Goal: Task Accomplishment & Management: Manage account settings

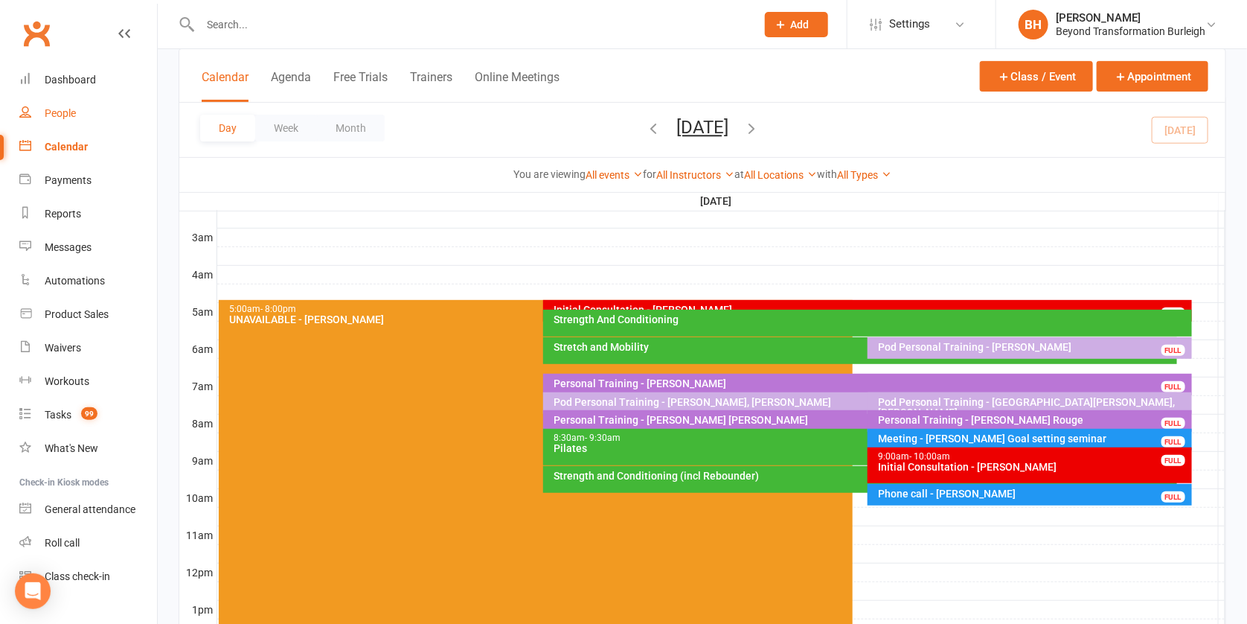
click at [53, 109] on div "People" at bounding box center [60, 113] width 31 height 12
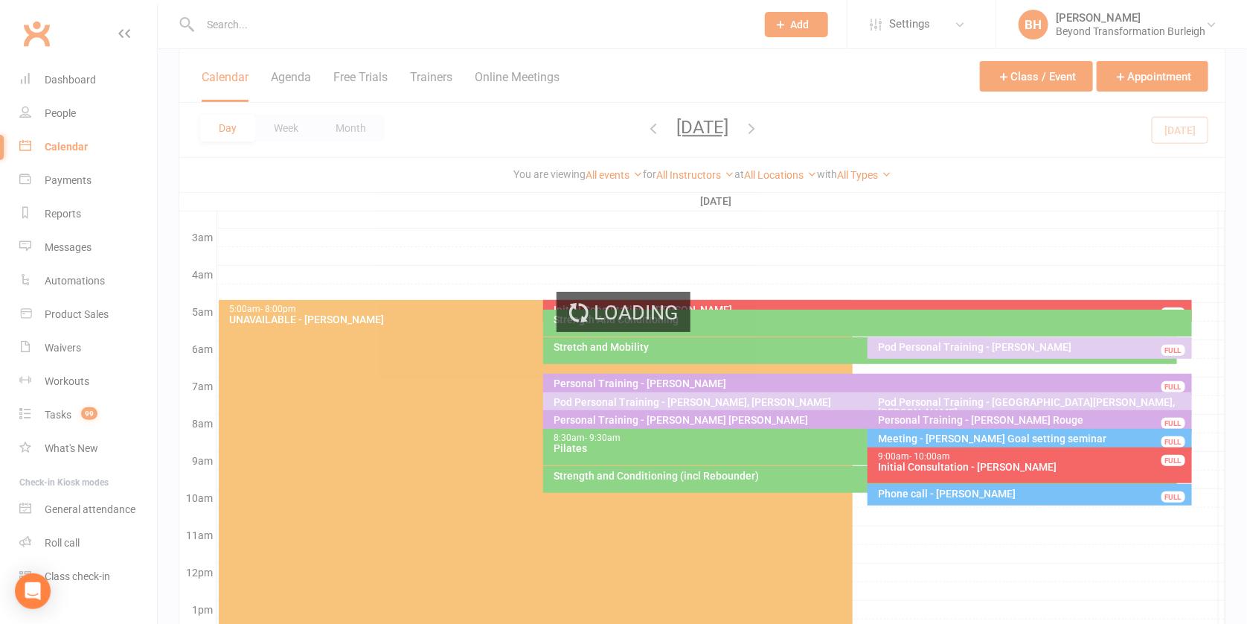
select select "100"
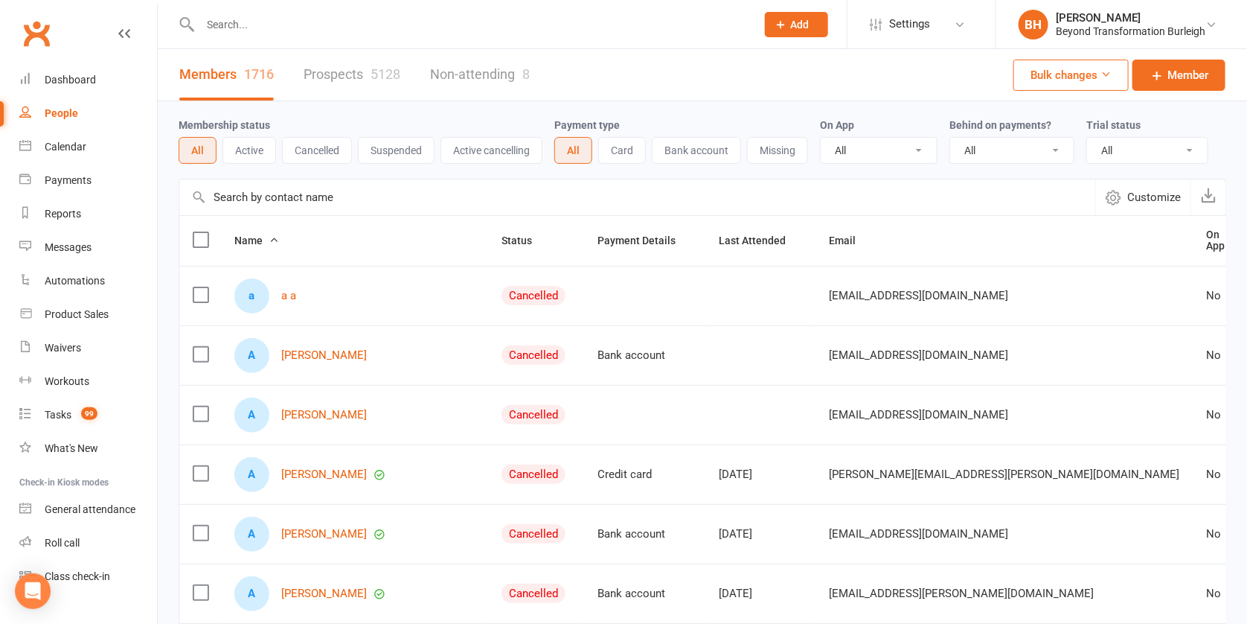
click at [335, 60] on link "Prospects 5128" at bounding box center [352, 74] width 97 height 51
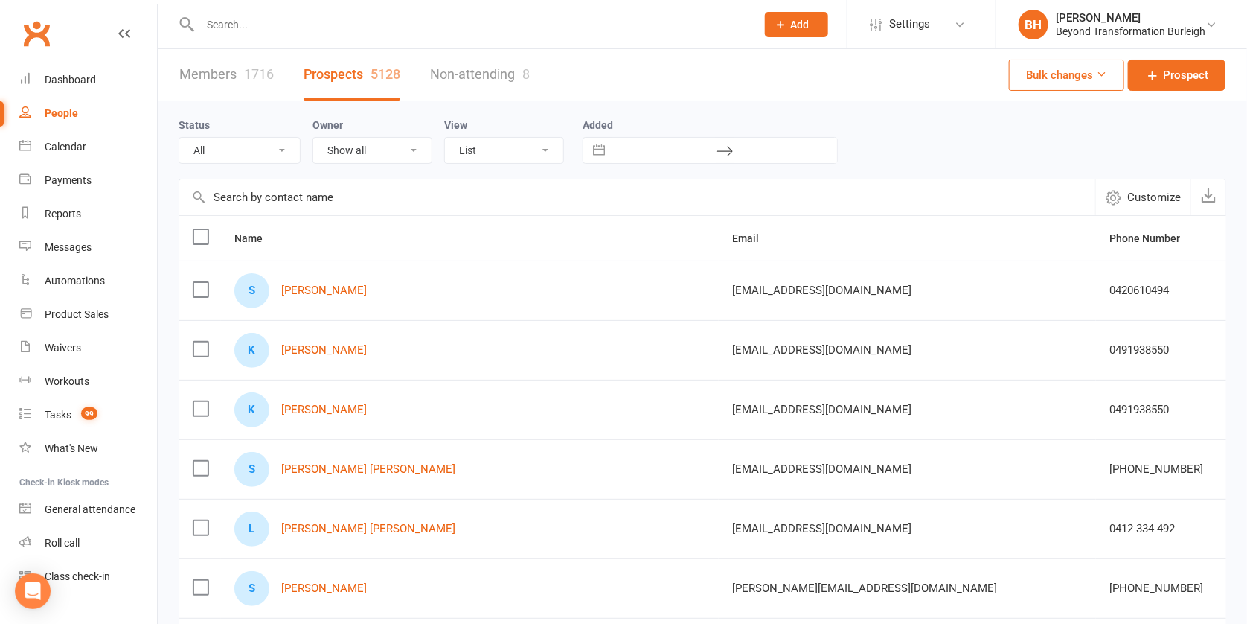
click at [1085, 72] on button "Bulk changes" at bounding box center [1066, 75] width 115 height 31
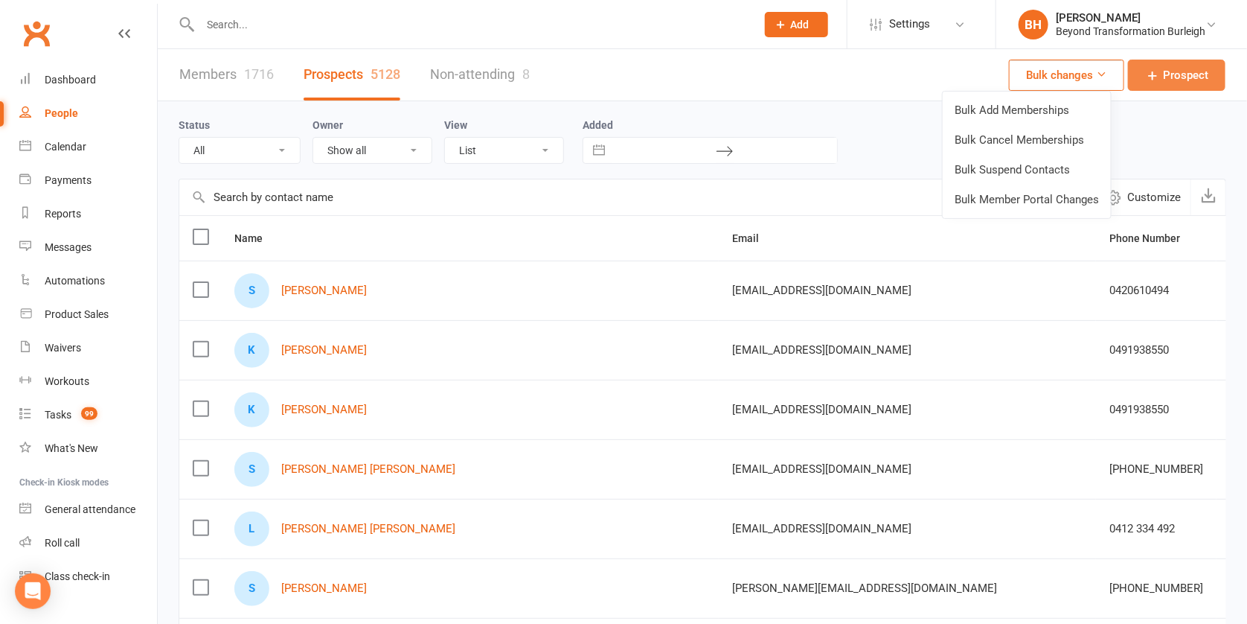
click at [1182, 80] on span "Prospect" at bounding box center [1185, 75] width 45 height 18
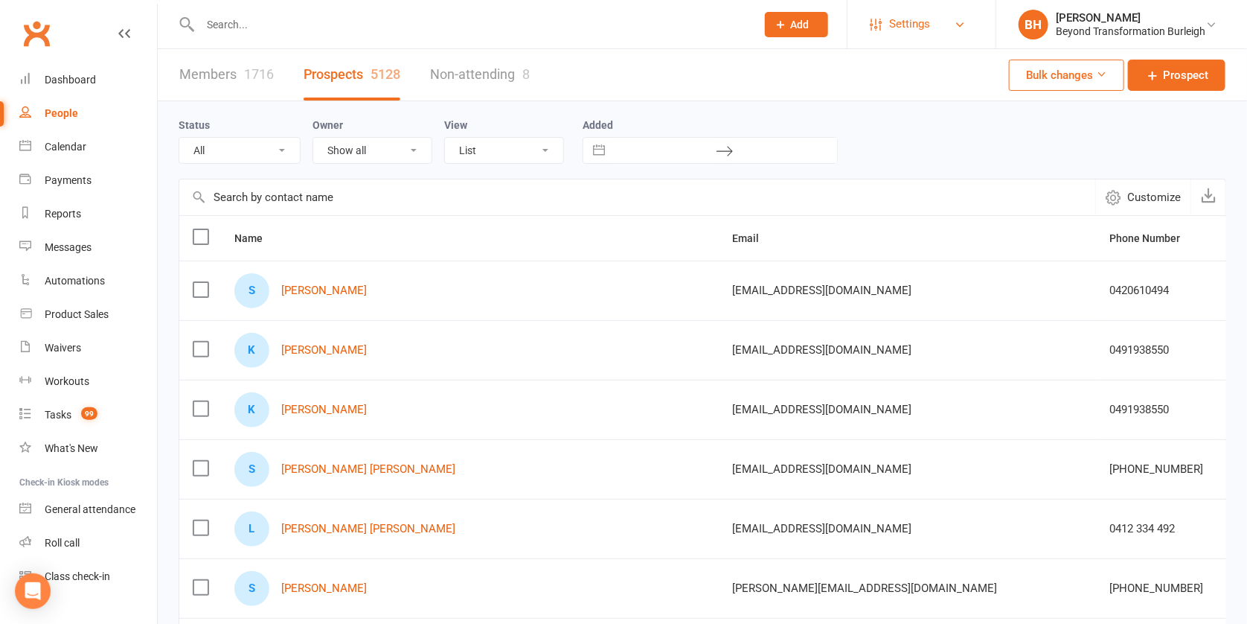
click at [914, 18] on span "Settings" at bounding box center [909, 23] width 41 height 33
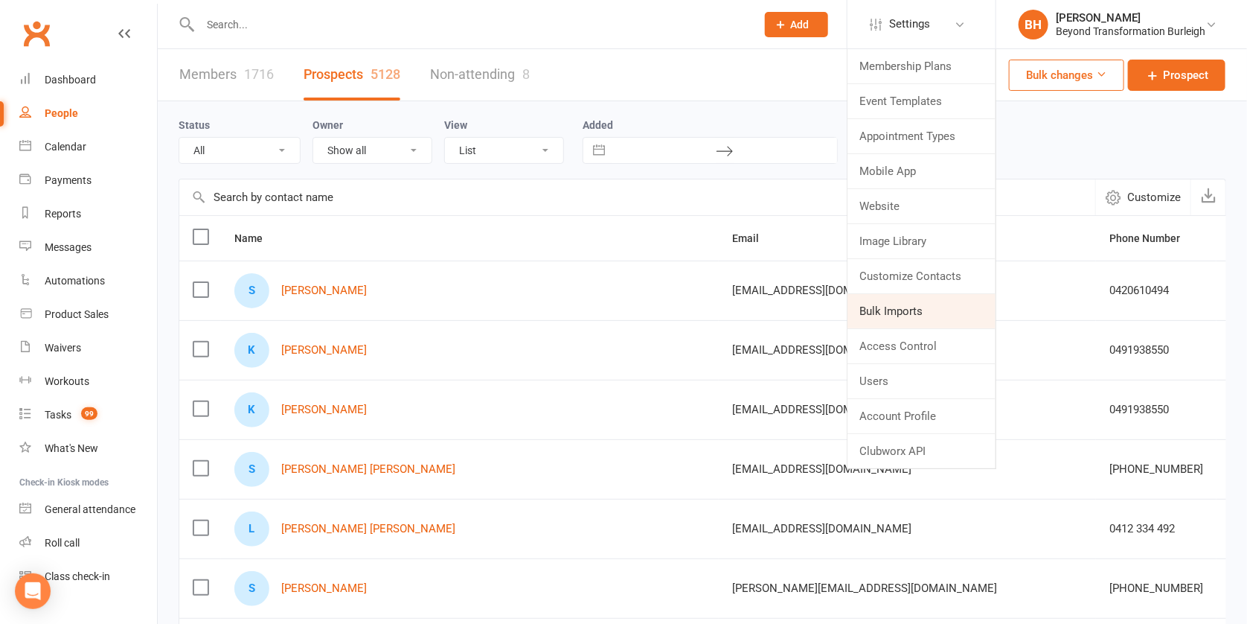
click at [905, 304] on link "Bulk Imports" at bounding box center [922, 311] width 148 height 34
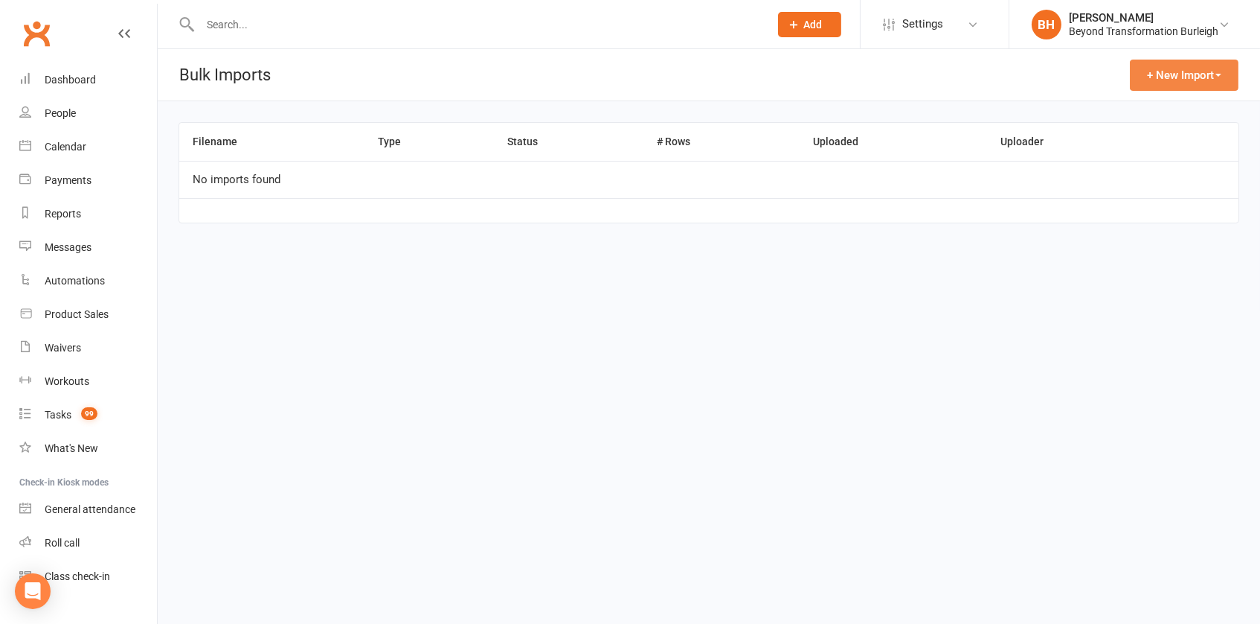
click at [1182, 68] on button "+ New Import" at bounding box center [1184, 75] width 109 height 31
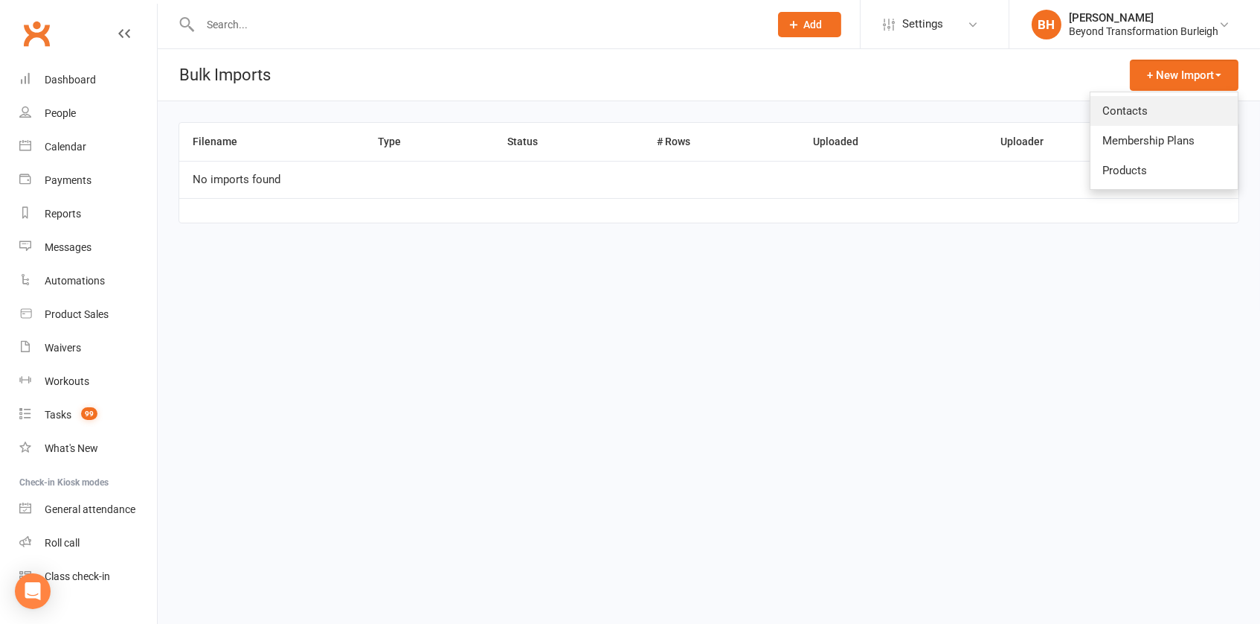
click at [1150, 109] on link "Contacts" at bounding box center [1164, 111] width 147 height 30
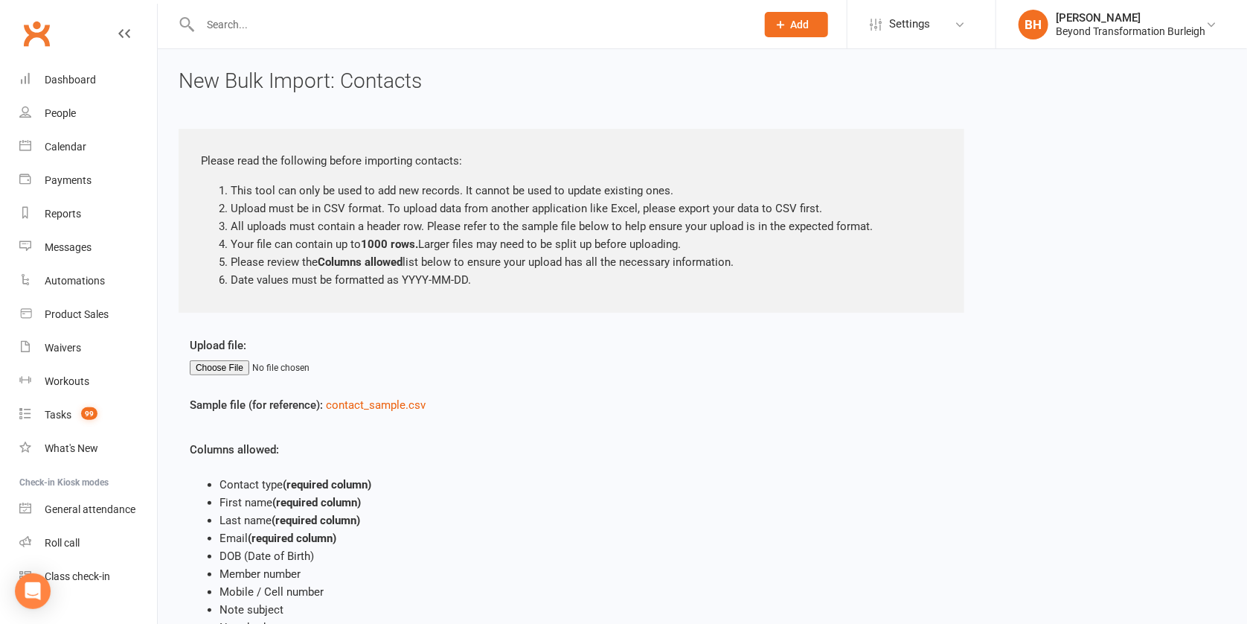
click at [231, 364] on input "file" at bounding box center [278, 367] width 177 height 15
drag, startPoint x: 359, startPoint y: 236, endPoint x: 423, endPoint y: 244, distance: 65.3
click at [423, 244] on li "Your file can contain up to 1000 rows. Larger files may need to be split up bef…" at bounding box center [586, 244] width 711 height 18
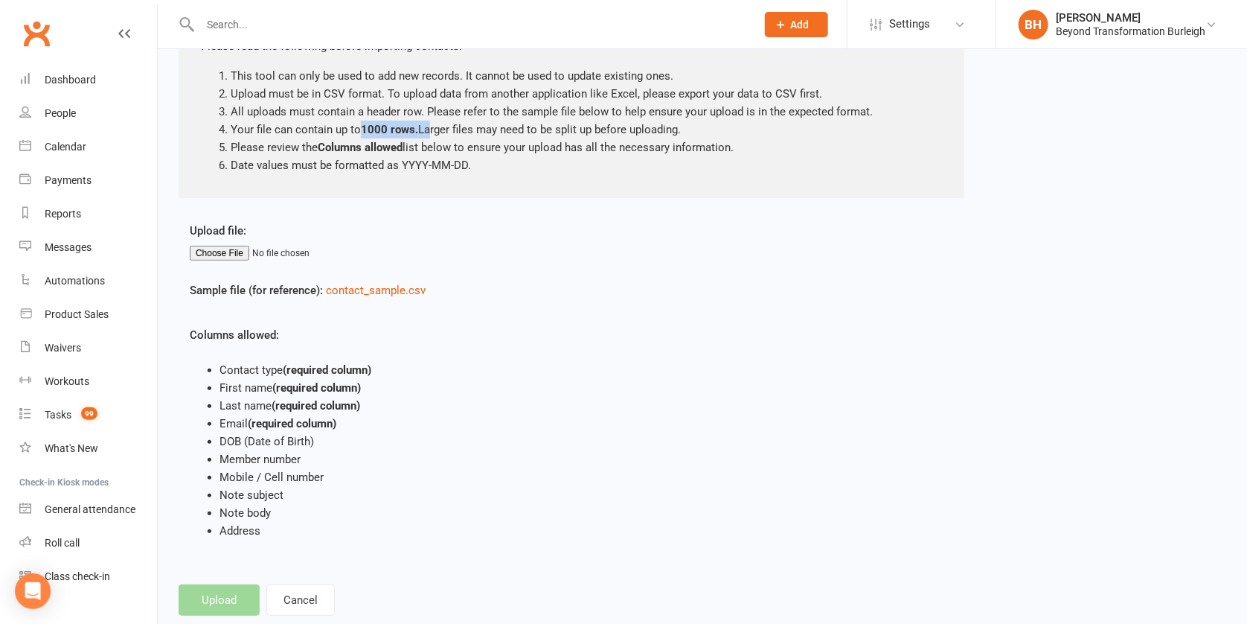
scroll to position [98, 0]
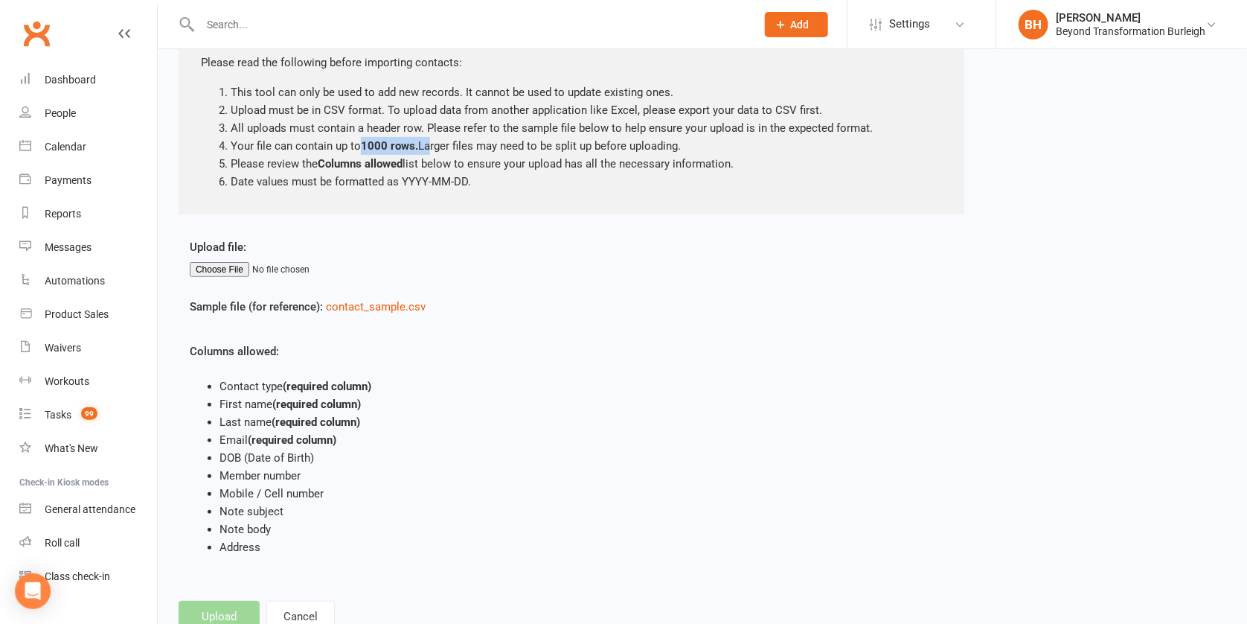
click at [644, 311] on div "Sample file (for reference): contact_sample.csv" at bounding box center [484, 310] width 589 height 24
click at [386, 300] on link "contact_sample.csv" at bounding box center [376, 306] width 100 height 13
click at [222, 22] on input "text" at bounding box center [471, 24] width 550 height 21
paste input "[PERSON_NAME]"
drag, startPoint x: 222, startPoint y: 22, endPoint x: 530, endPoint y: 48, distance: 308.4
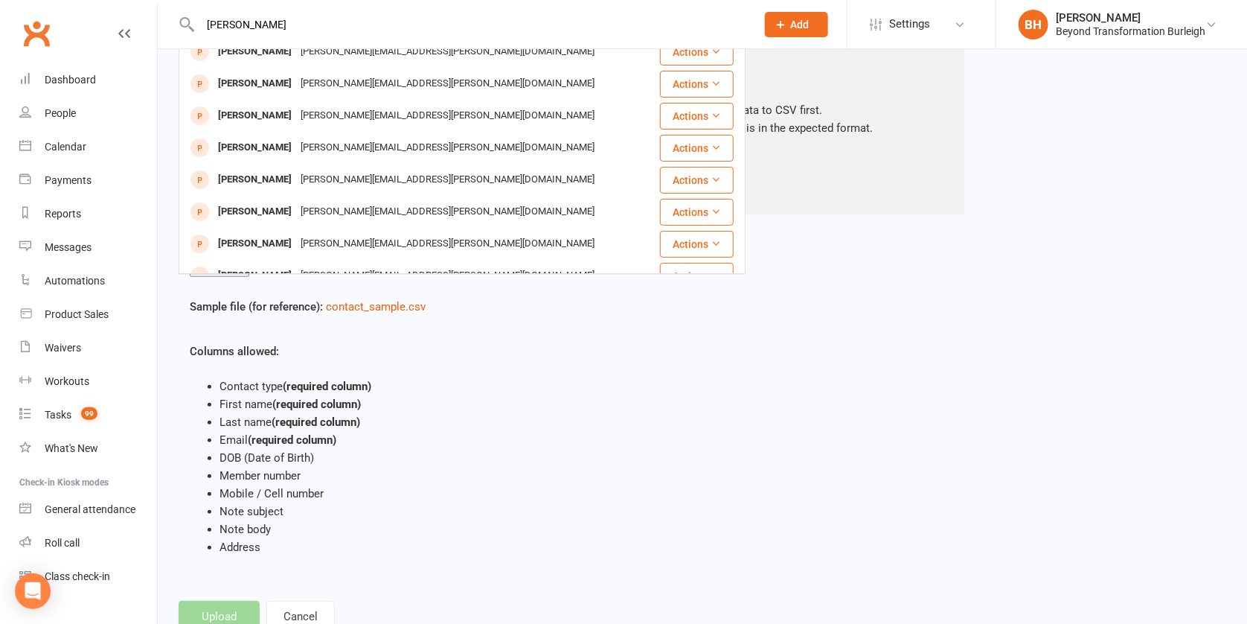
scroll to position [0, 0]
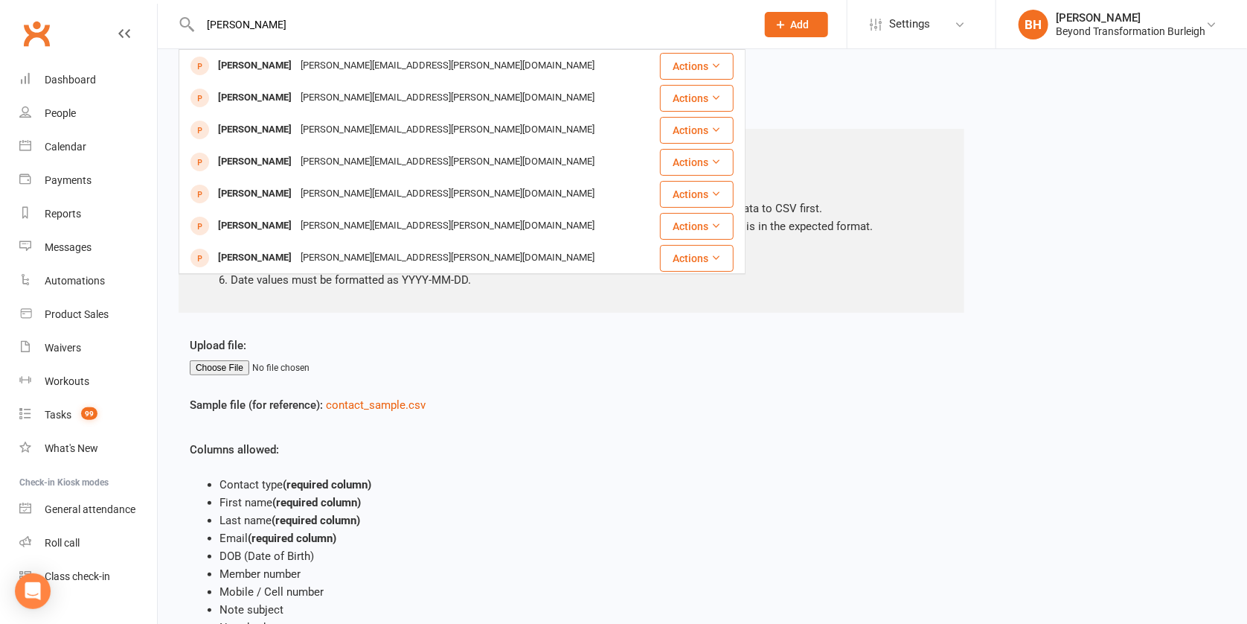
type input "[PERSON_NAME]"
click at [855, 100] on div "New Bulk Import: Contacts Please read the following before importing contacts: …" at bounding box center [702, 400] width 1089 height 702
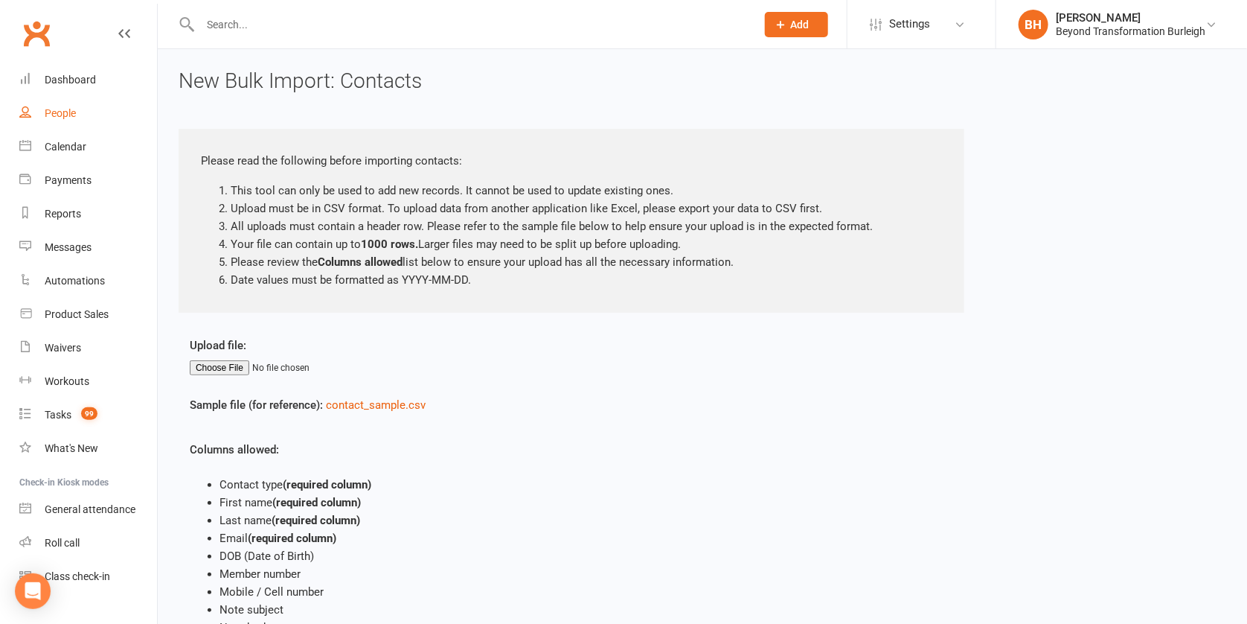
click at [72, 120] on link "People" at bounding box center [88, 113] width 138 height 33
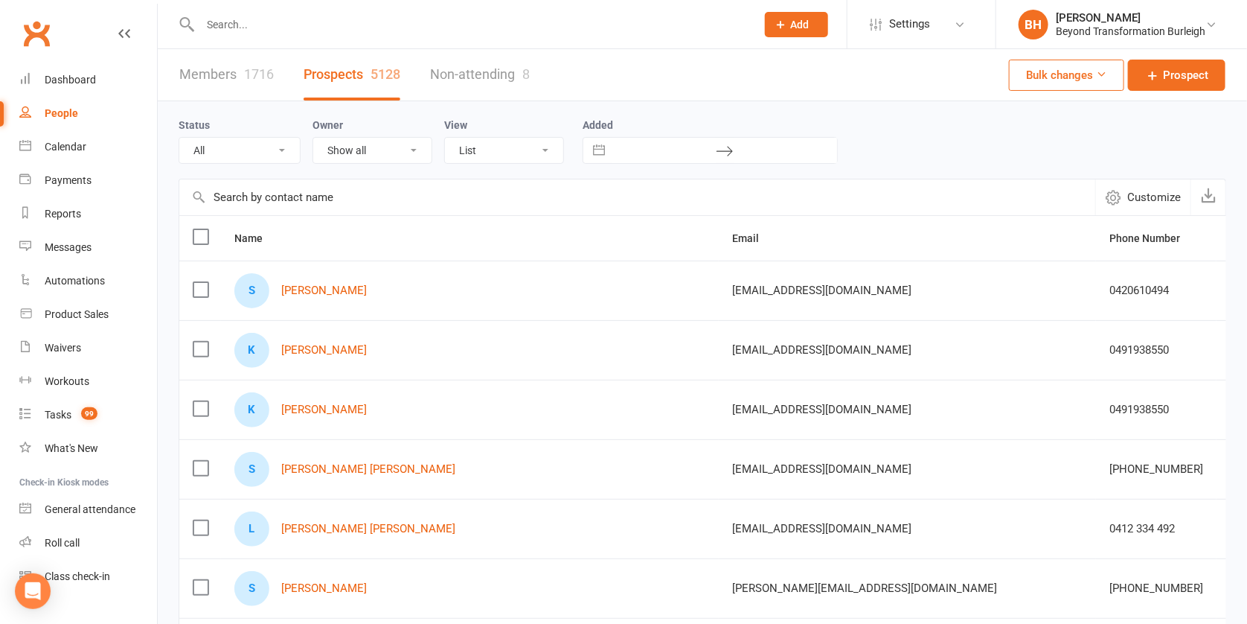
click at [418, 202] on input "text" at bounding box center [637, 197] width 916 height 36
paste input "[PERSON_NAME]"
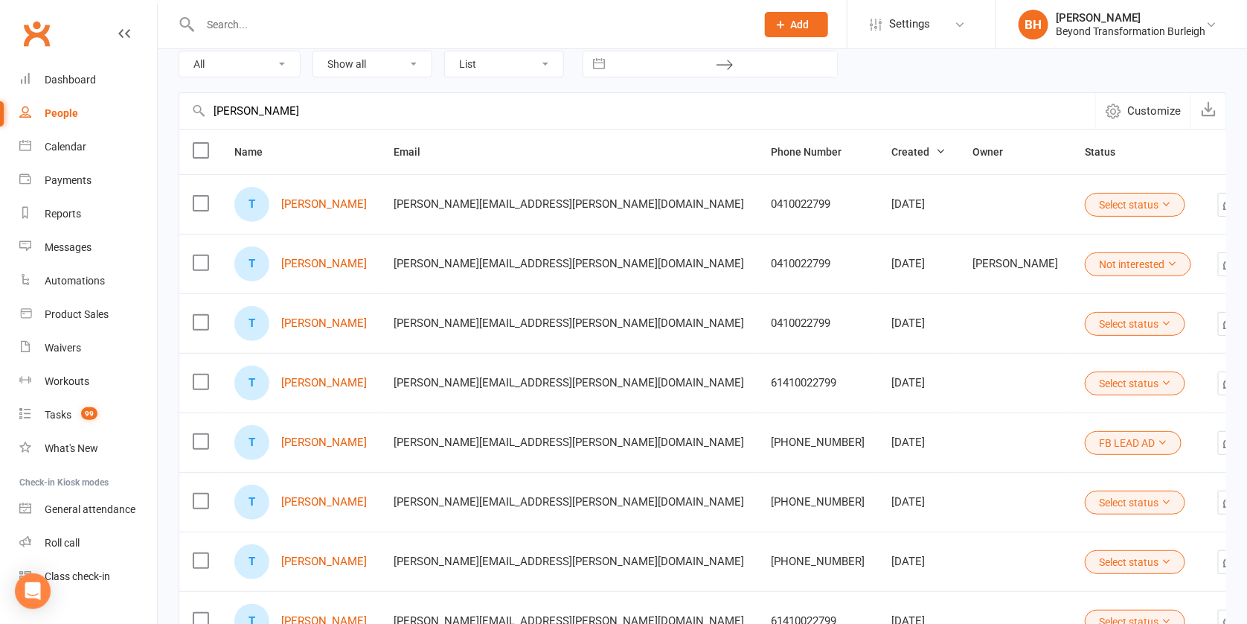
scroll to position [109, 0]
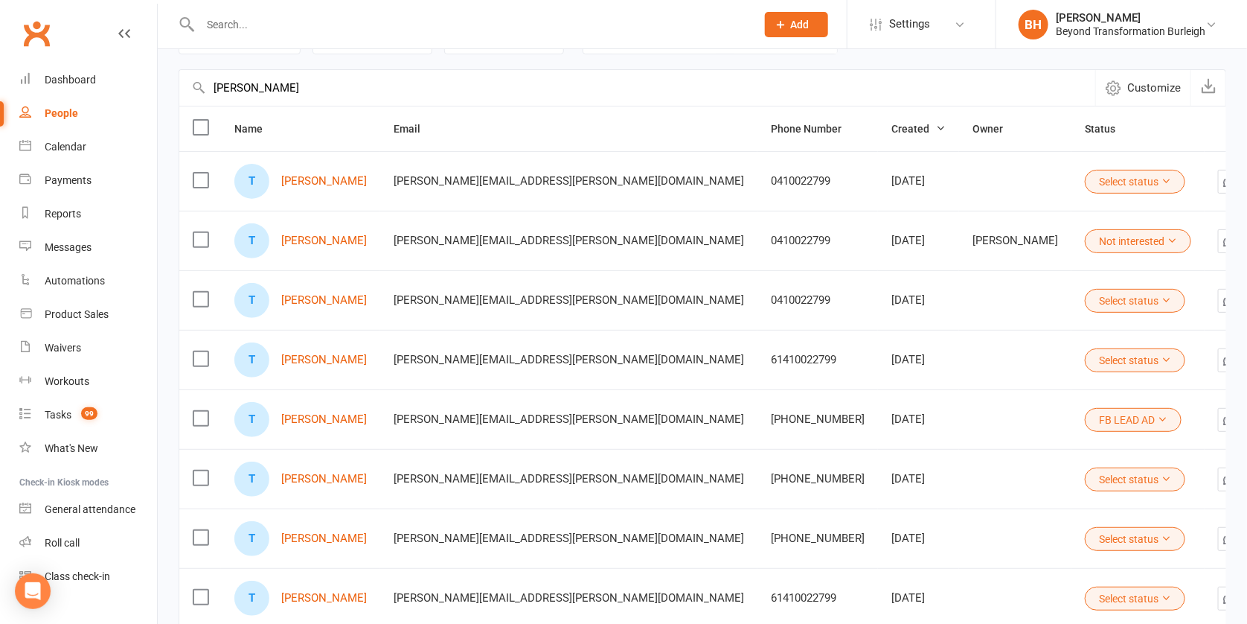
type input "[PERSON_NAME]"
click at [200, 180] on label at bounding box center [200, 180] width 15 height 15
click at [200, 173] on input "checkbox" at bounding box center [200, 173] width 15 height 0
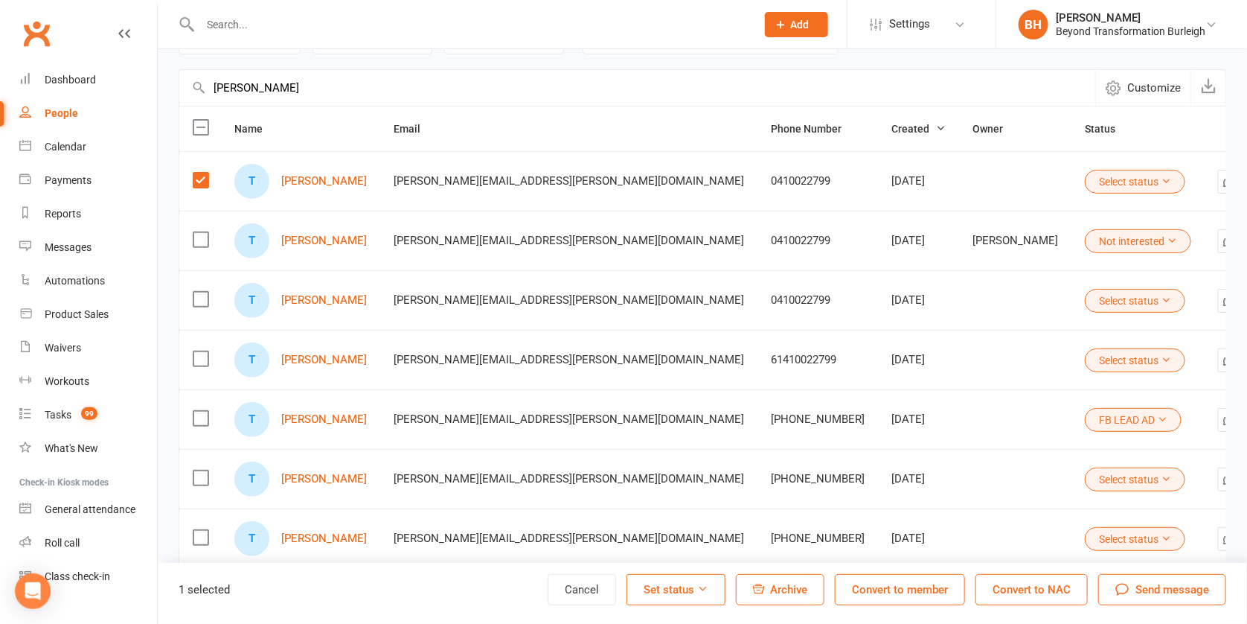
click at [201, 240] on label at bounding box center [200, 239] width 15 height 15
click at [201, 232] on input "checkbox" at bounding box center [200, 232] width 15 height 0
click at [199, 294] on label at bounding box center [200, 299] width 15 height 15
click at [199, 292] on input "checkbox" at bounding box center [200, 292] width 15 height 0
click at [202, 356] on label at bounding box center [200, 358] width 15 height 15
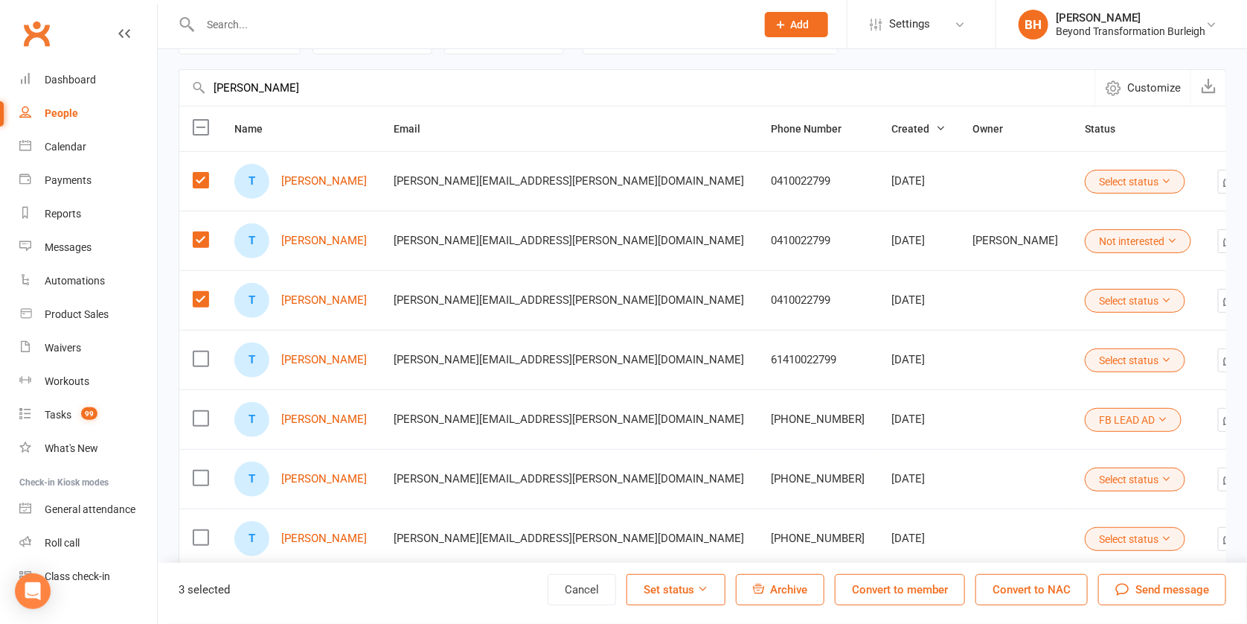
click at [202, 351] on input "checkbox" at bounding box center [200, 351] width 15 height 0
click at [199, 416] on label at bounding box center [200, 418] width 15 height 15
click at [199, 411] on input "checkbox" at bounding box center [200, 411] width 15 height 0
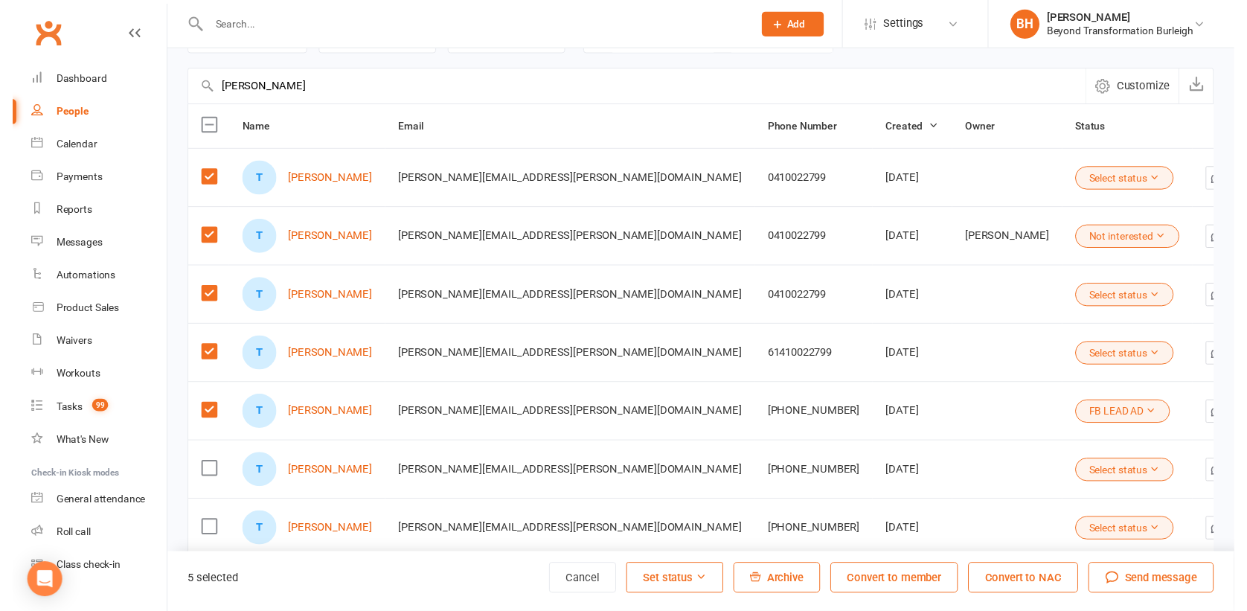
scroll to position [376, 0]
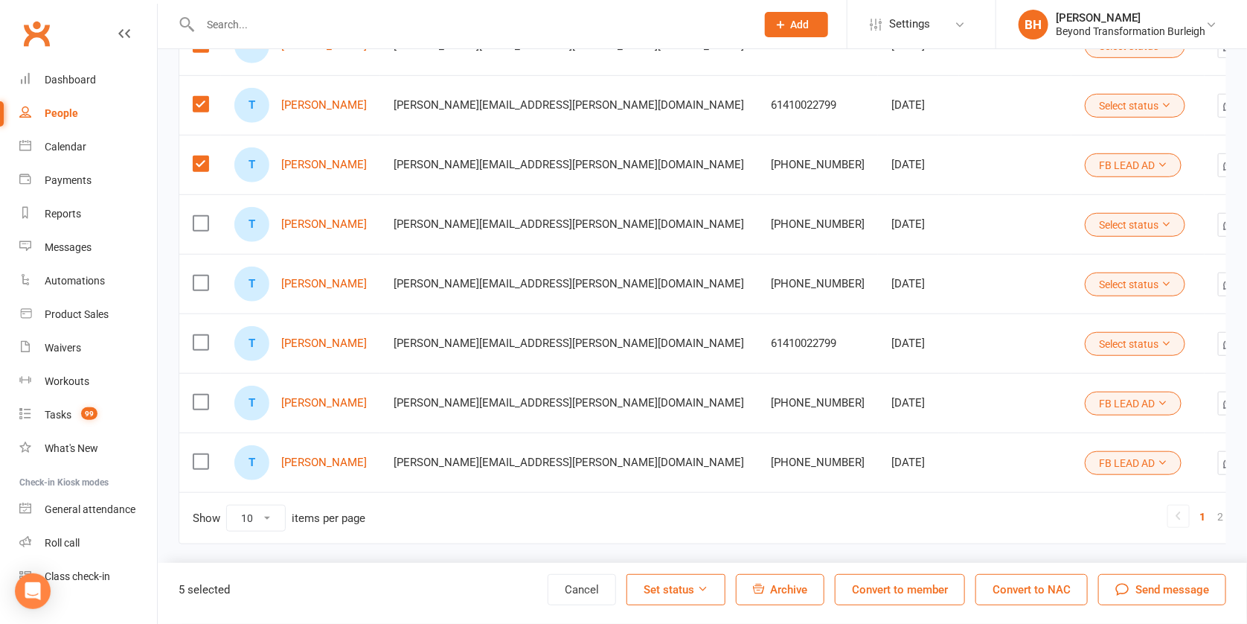
click at [200, 454] on label at bounding box center [200, 461] width 15 height 15
click at [200, 454] on input "checkbox" at bounding box center [200, 454] width 15 height 0
click at [204, 394] on label at bounding box center [200, 401] width 15 height 15
click at [204, 394] on input "checkbox" at bounding box center [200, 394] width 15 height 0
click at [201, 335] on label at bounding box center [200, 342] width 15 height 15
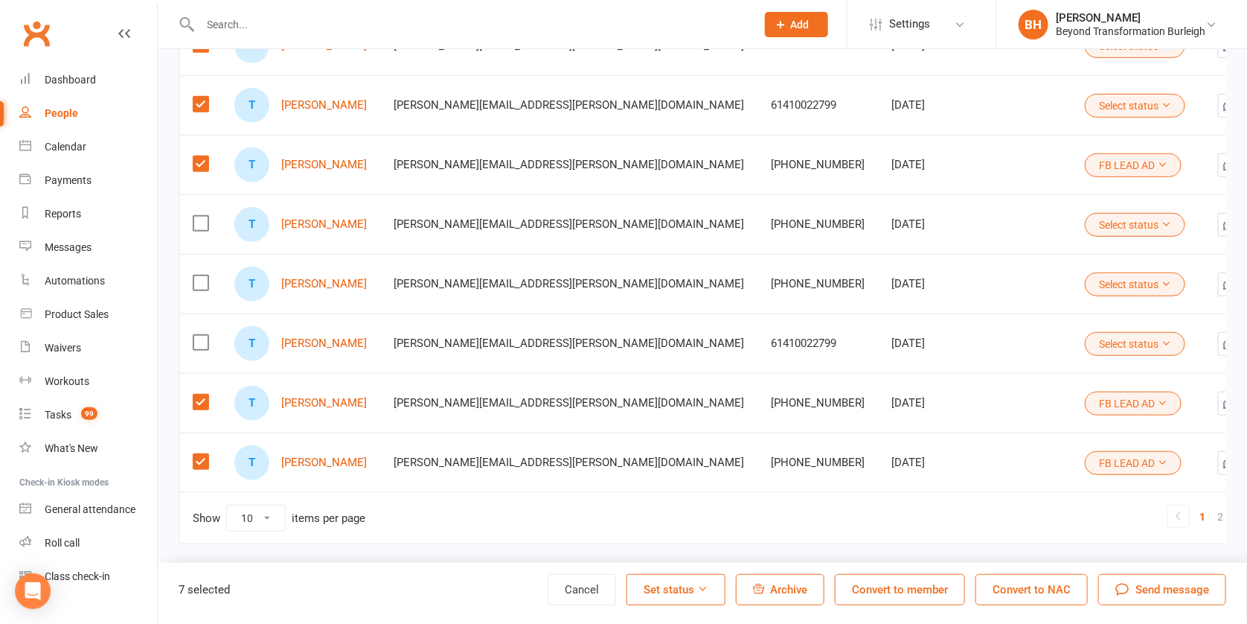
click at [201, 335] on input "checkbox" at bounding box center [200, 335] width 15 height 0
click at [204, 275] on label at bounding box center [200, 282] width 15 height 15
click at [204, 275] on input "checkbox" at bounding box center [200, 275] width 15 height 0
click at [767, 589] on button "Archive" at bounding box center [780, 589] width 89 height 31
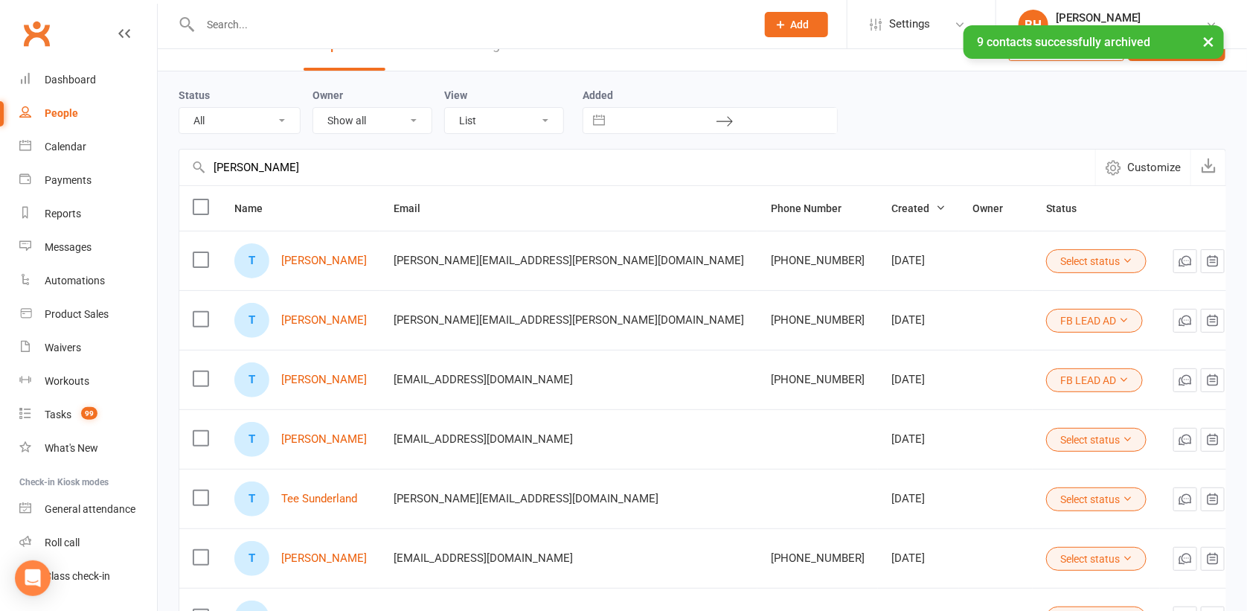
scroll to position [0, 0]
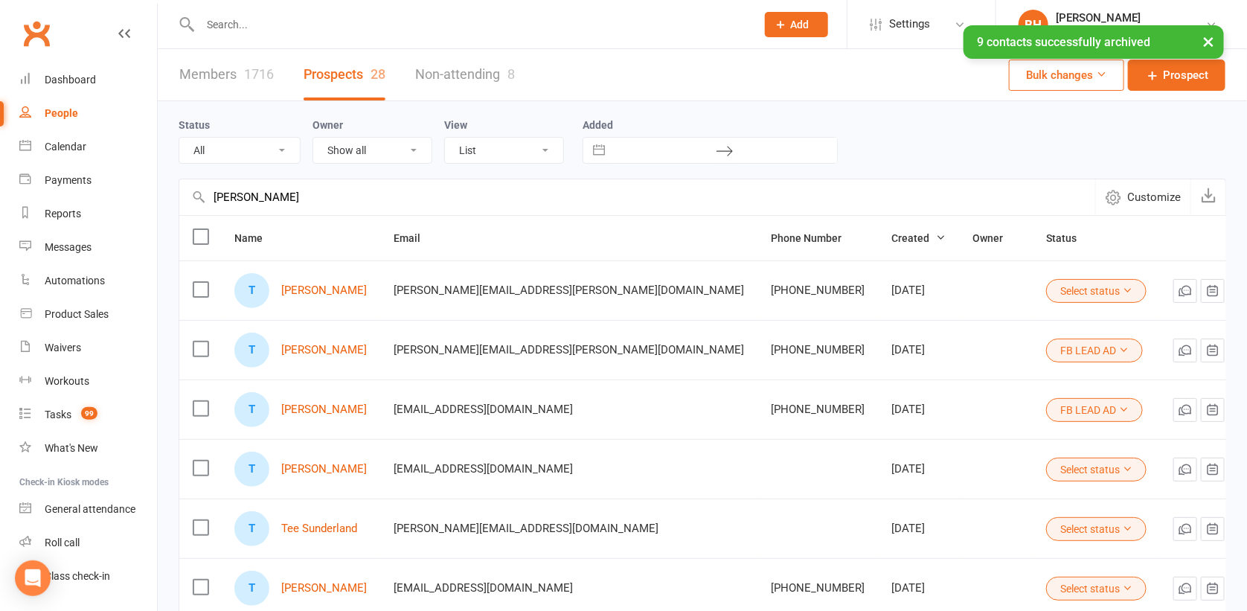
click at [205, 347] on label at bounding box center [200, 349] width 15 height 15
click at [205, 342] on input "checkbox" at bounding box center [200, 342] width 15 height 0
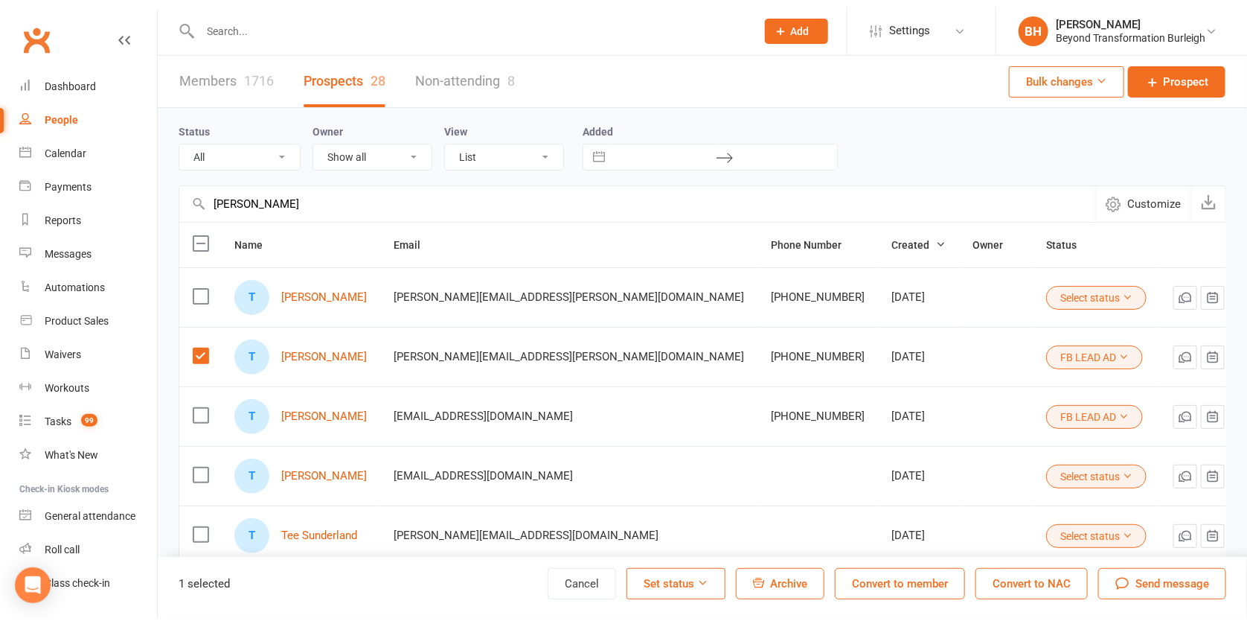
scroll to position [3, 0]
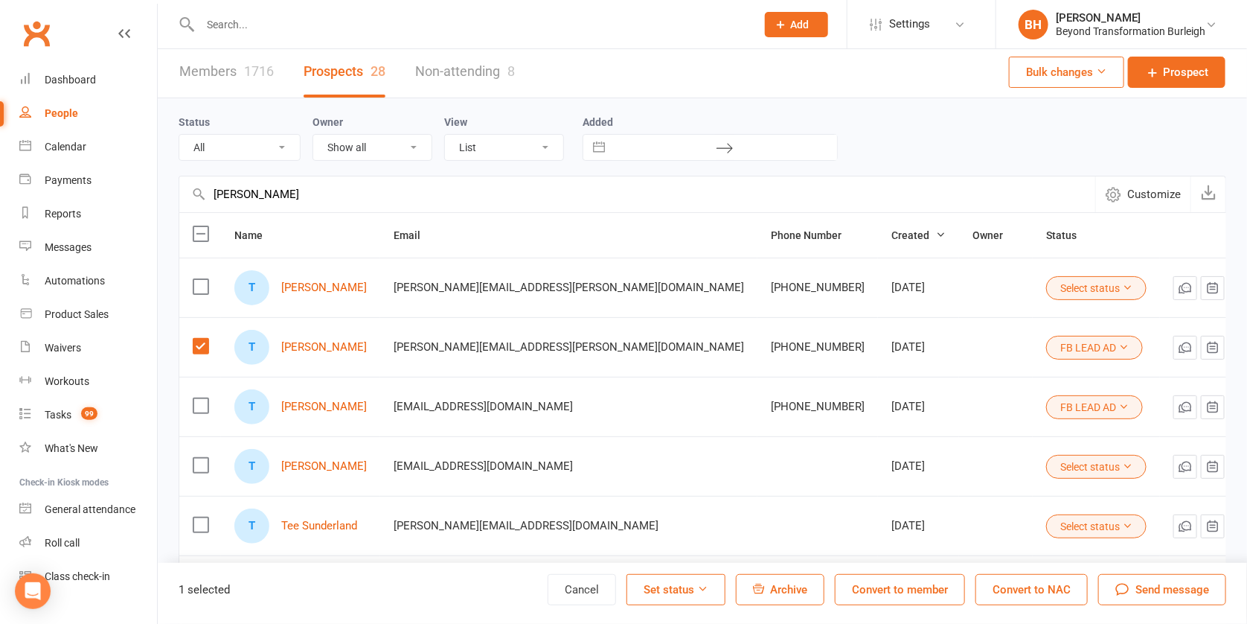
click at [781, 588] on span "Archive" at bounding box center [788, 589] width 37 height 13
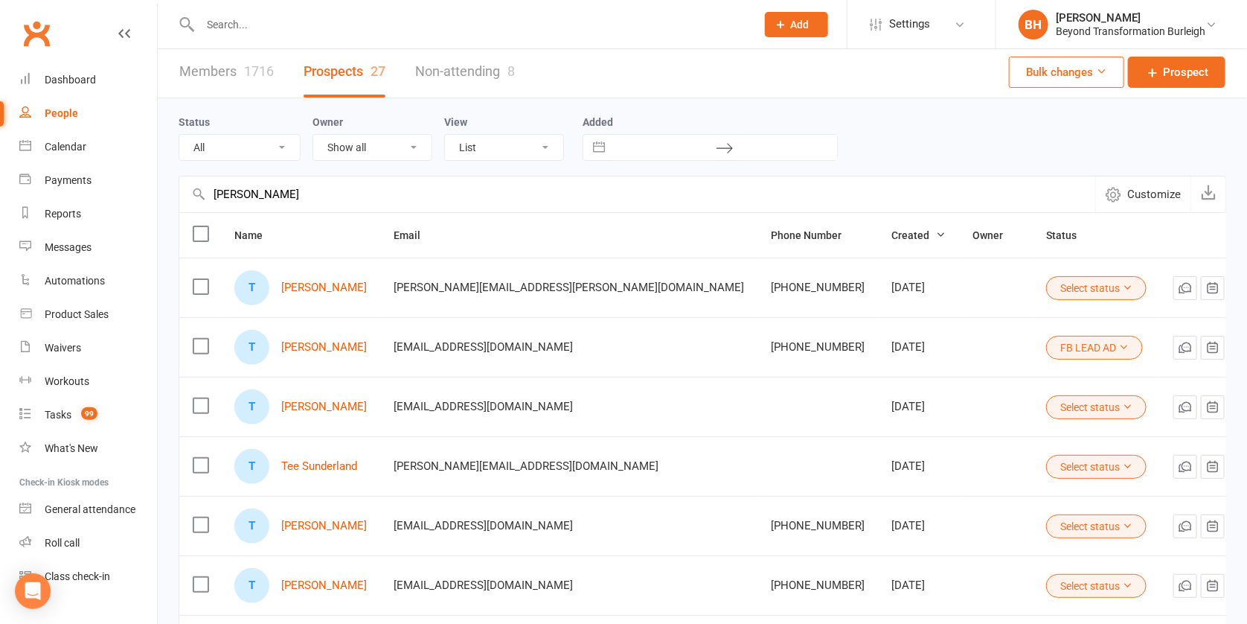
drag, startPoint x: 310, startPoint y: 193, endPoint x: 199, endPoint y: 192, distance: 111.6
click at [199, 192] on div "[PERSON_NAME] Customize" at bounding box center [703, 194] width 1048 height 36
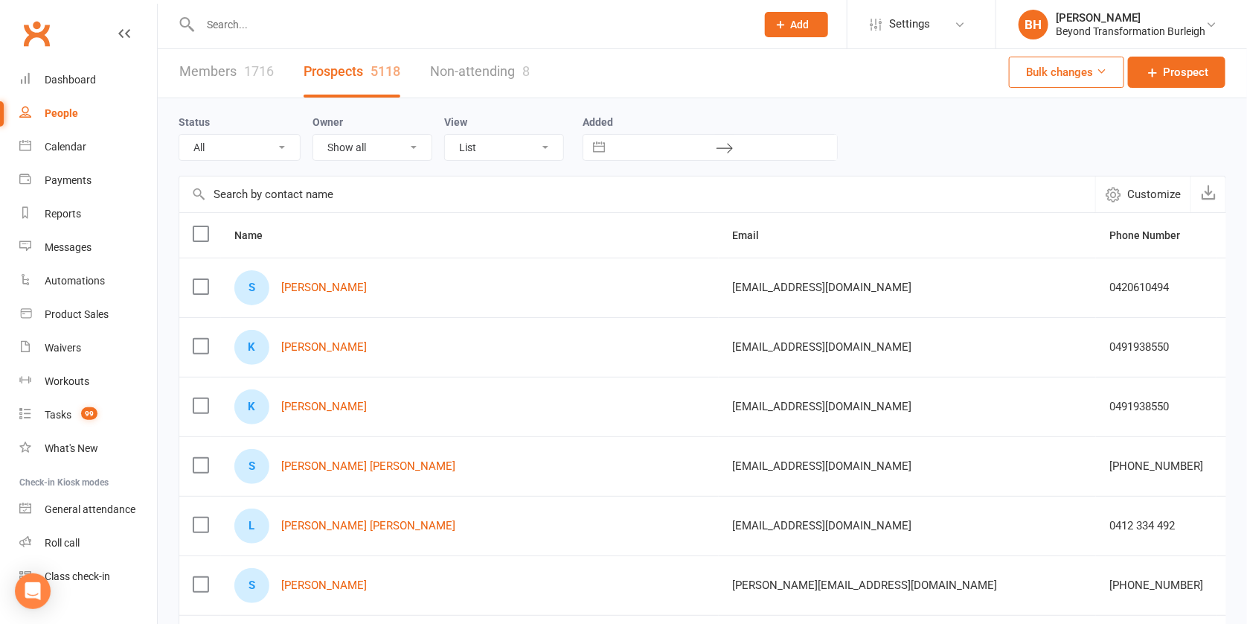
click at [243, 191] on input "text" at bounding box center [637, 194] width 916 height 36
paste input "[PERSON_NAME]"
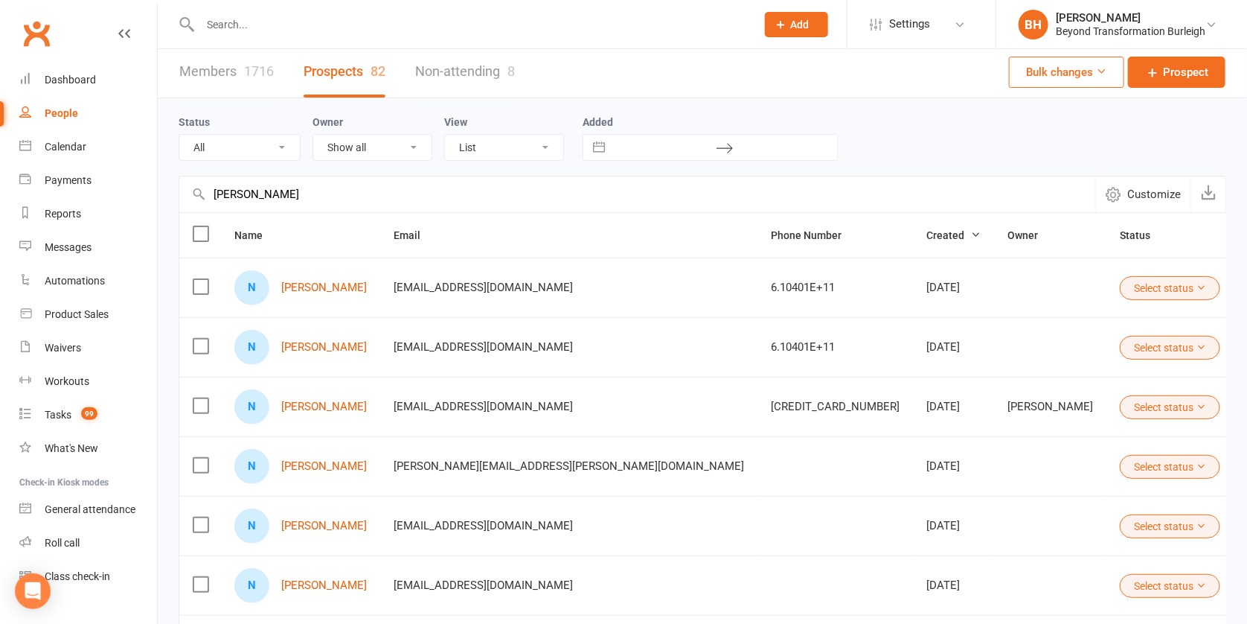
type input "[PERSON_NAME]"
click at [201, 342] on label at bounding box center [200, 346] width 15 height 15
click at [201, 339] on input "checkbox" at bounding box center [200, 339] width 15 height 0
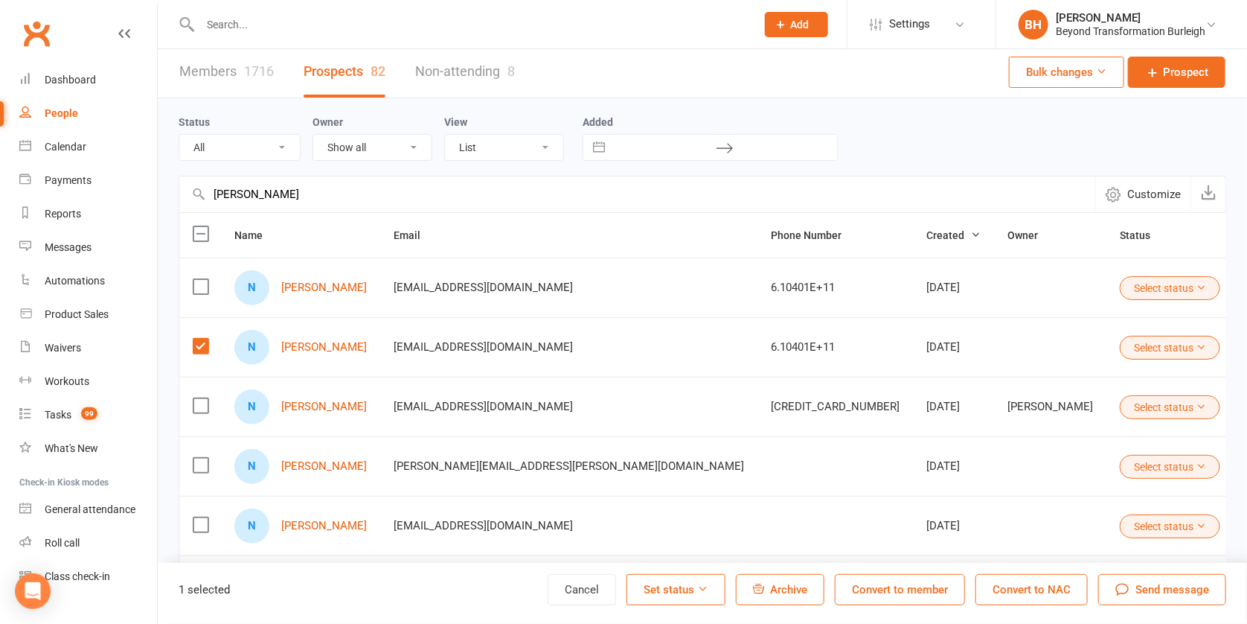
drag, startPoint x: 200, startPoint y: 342, endPoint x: 197, endPoint y: 299, distance: 42.5
click at [200, 342] on label at bounding box center [200, 346] width 15 height 15
click at [200, 339] on input "checkbox" at bounding box center [200, 339] width 15 height 0
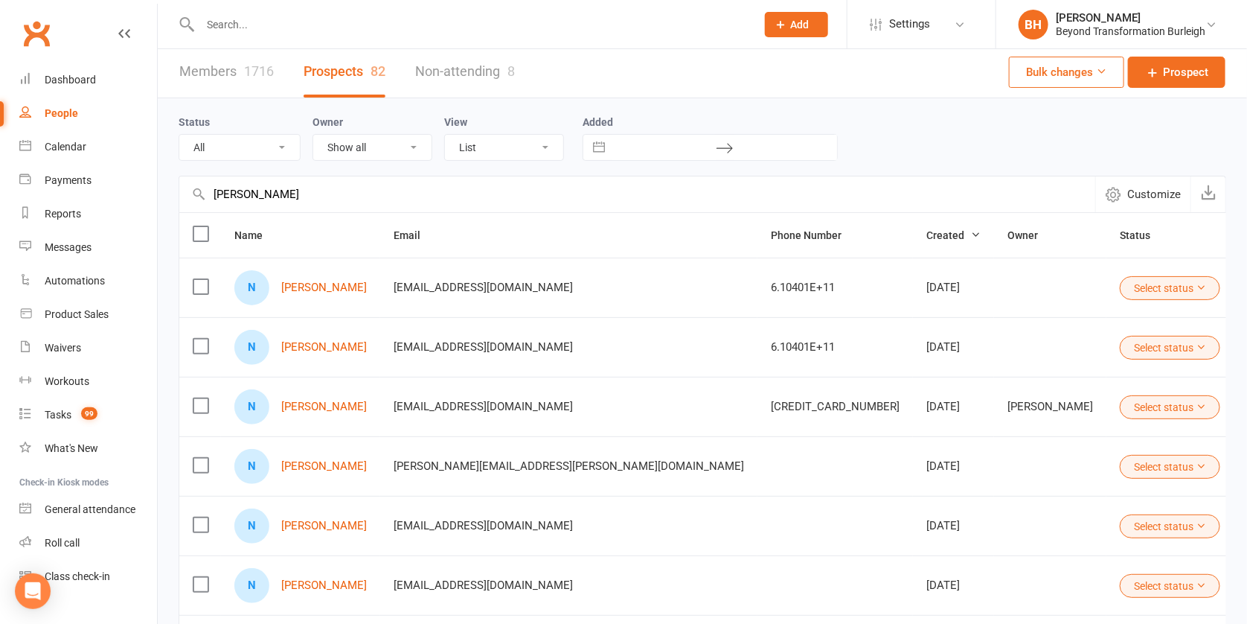
click at [196, 284] on label at bounding box center [200, 286] width 15 height 15
click at [196, 279] on input "checkbox" at bounding box center [200, 279] width 15 height 0
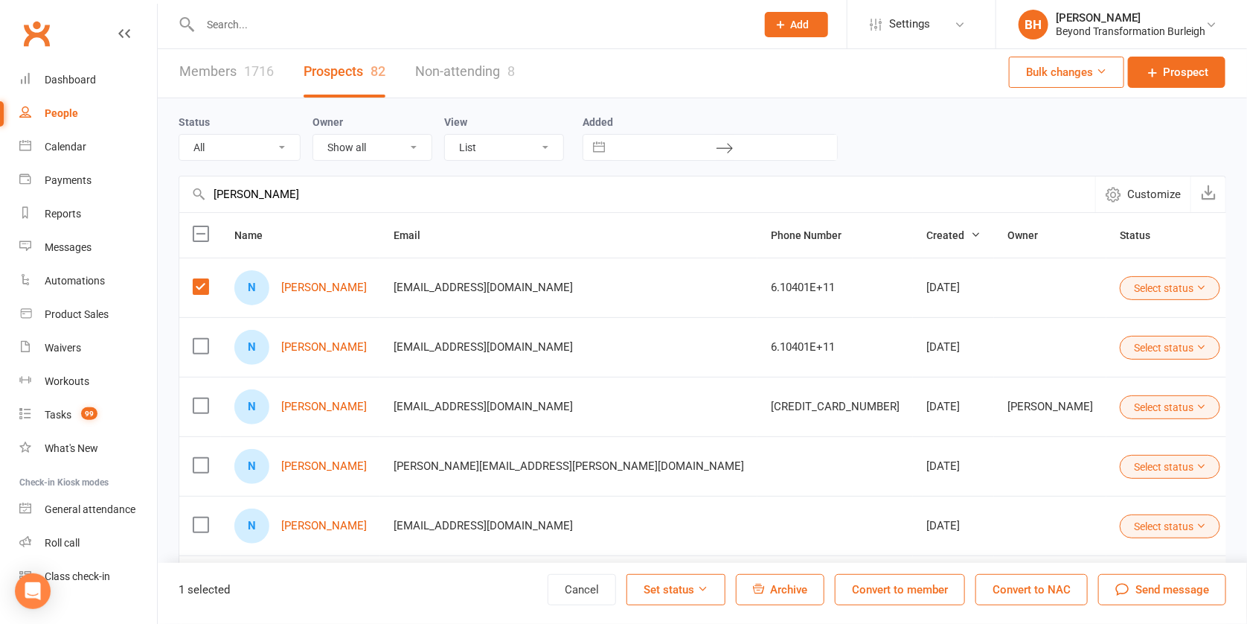
click at [199, 398] on label at bounding box center [200, 405] width 15 height 15
click at [199, 398] on input "checkbox" at bounding box center [200, 398] width 15 height 0
click at [775, 592] on span "Archive" at bounding box center [788, 589] width 37 height 13
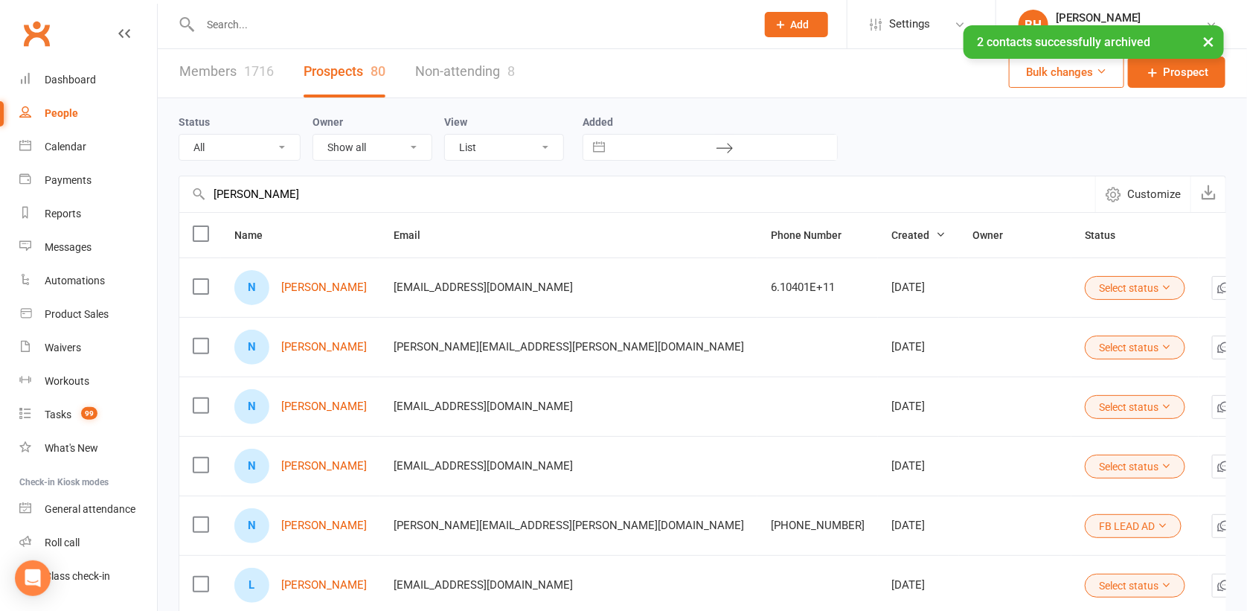
click at [894, 25] on div "× 2 contacts successfully archived" at bounding box center [614, 25] width 1228 height 0
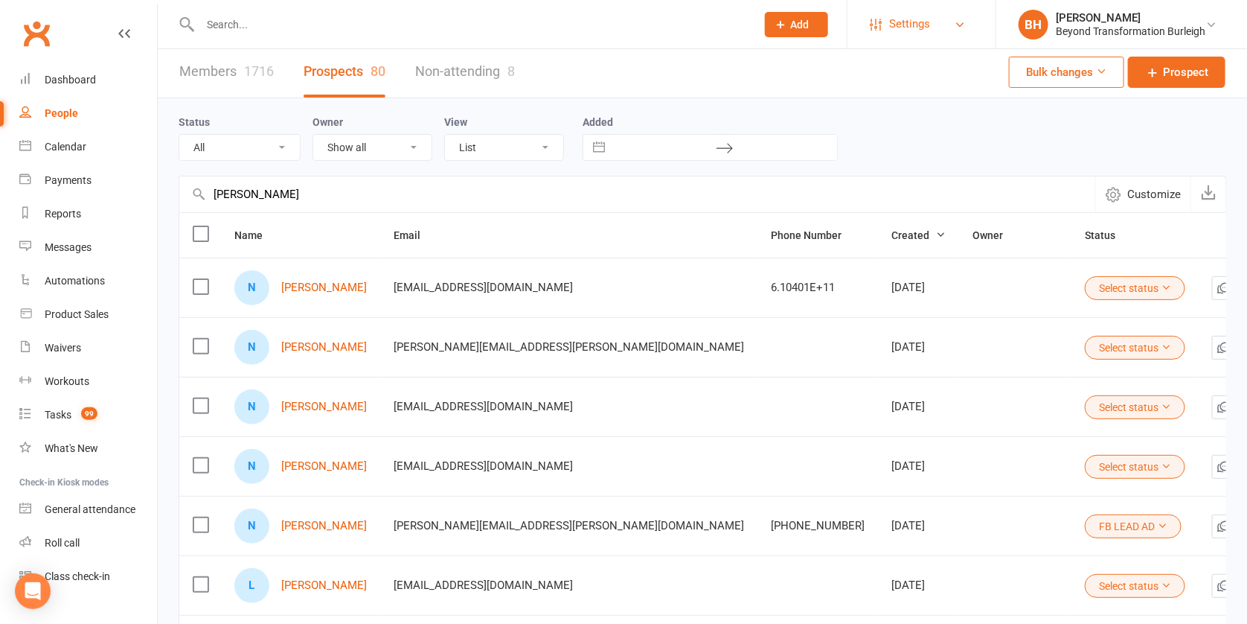
click at [909, 25] on span "Settings" at bounding box center [909, 23] width 41 height 33
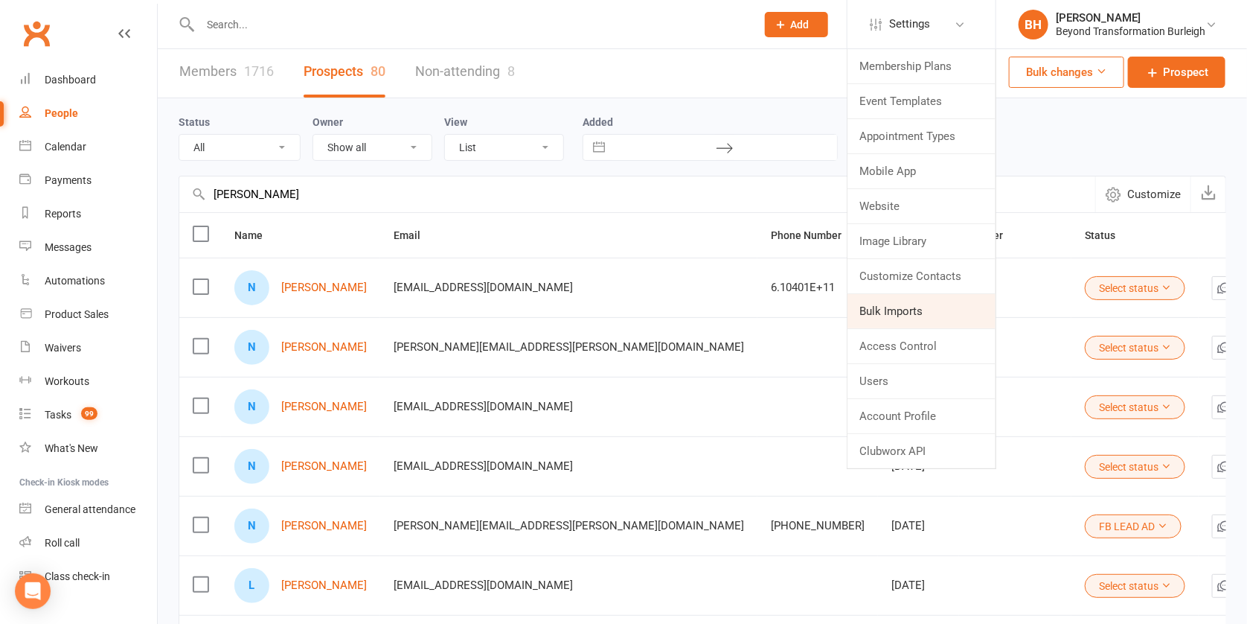
click at [909, 312] on link "Bulk Imports" at bounding box center [922, 311] width 148 height 34
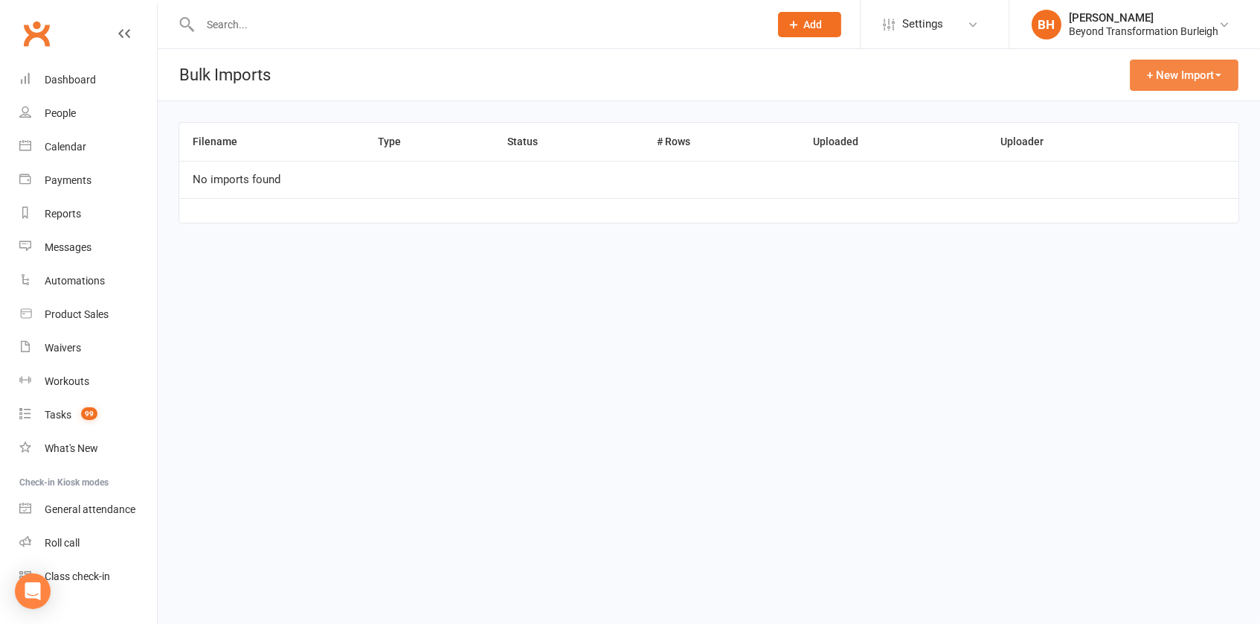
click at [1142, 87] on button "+ New Import" at bounding box center [1184, 75] width 109 height 31
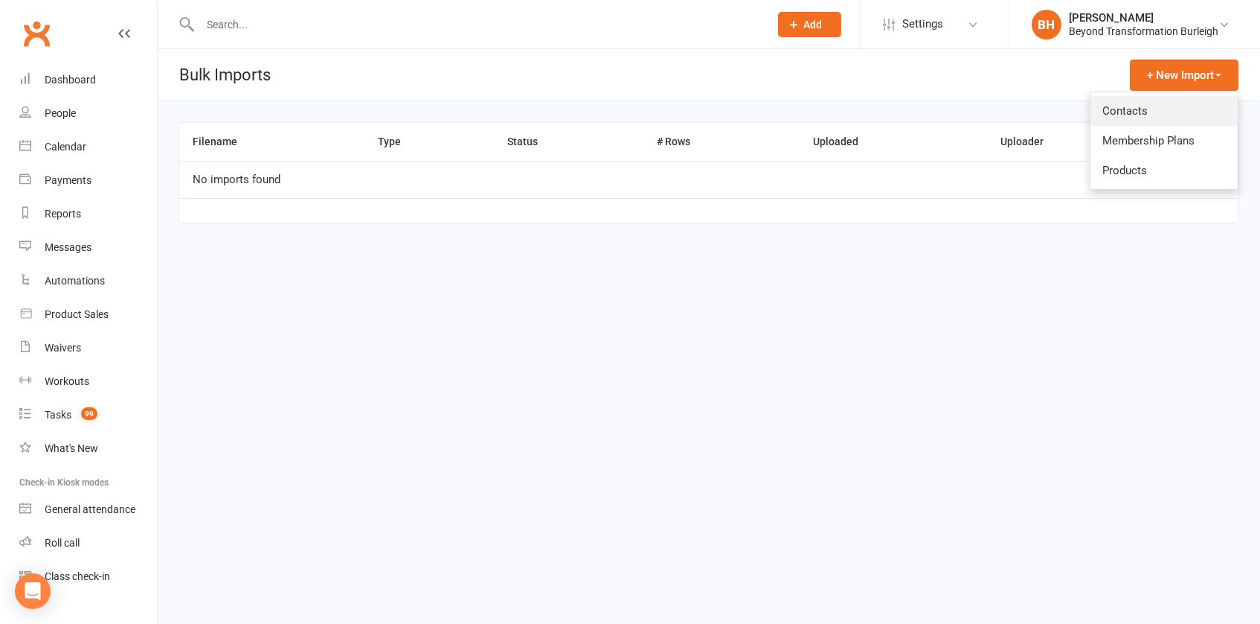
click at [1149, 108] on link "Contacts" at bounding box center [1164, 111] width 147 height 30
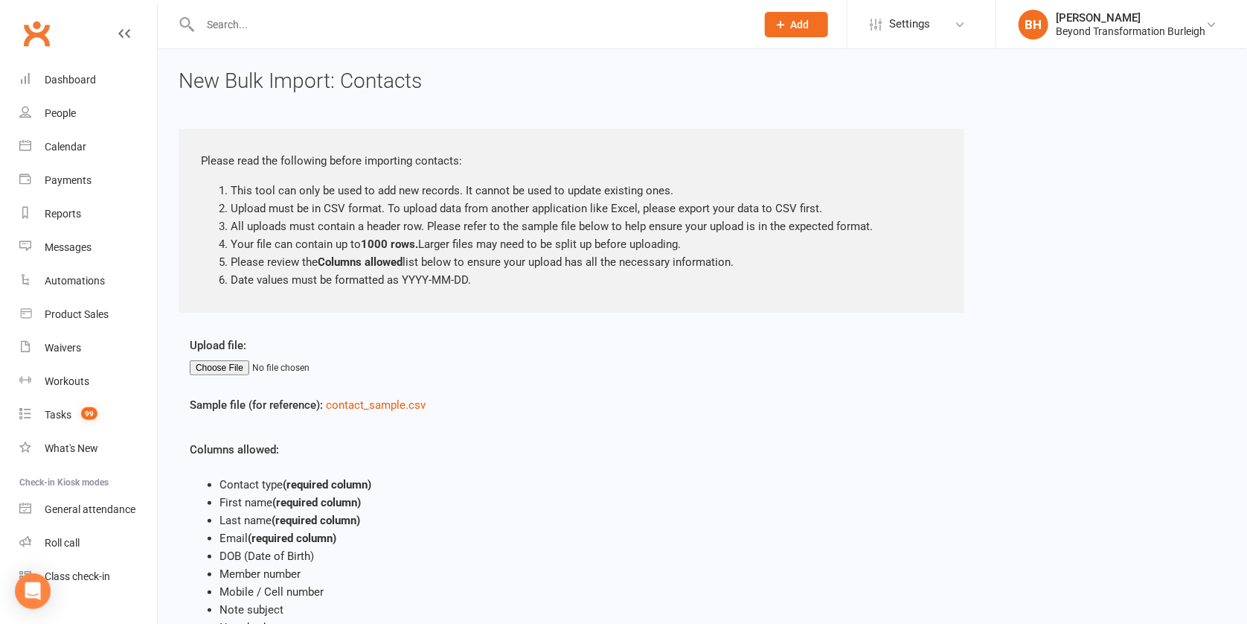
scroll to position [23, 0]
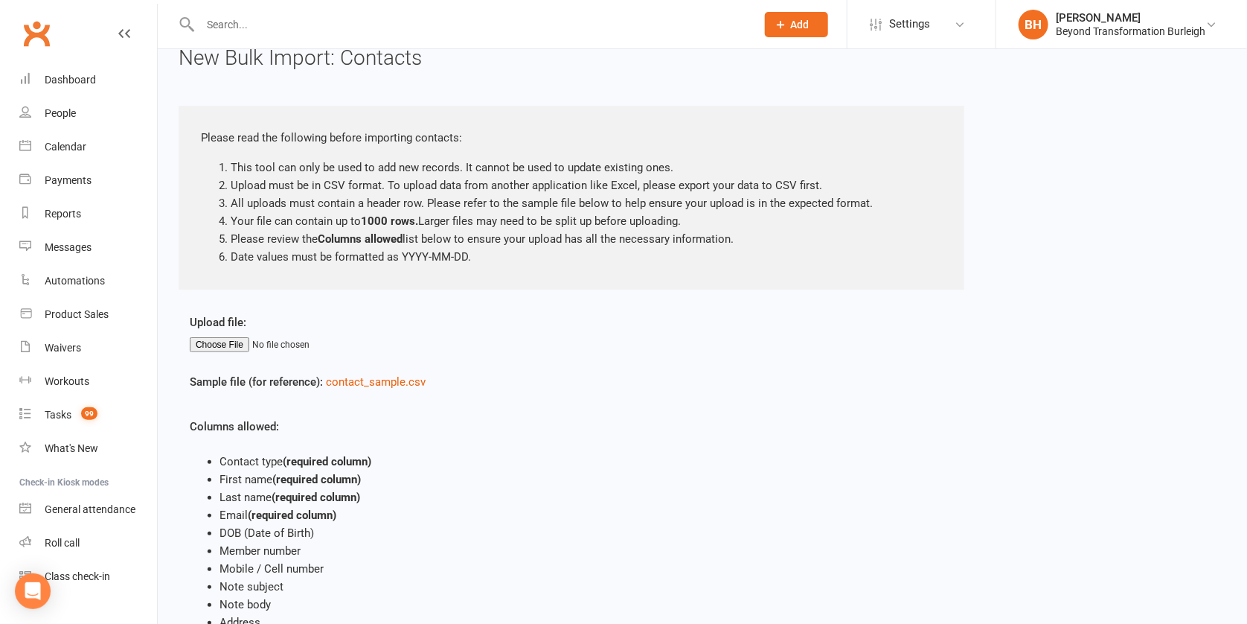
click at [234, 340] on input "file" at bounding box center [278, 344] width 177 height 15
click at [217, 340] on input "file" at bounding box center [278, 344] width 177 height 15
type input "C:\fakepath\Prospects for clubworx.csv"
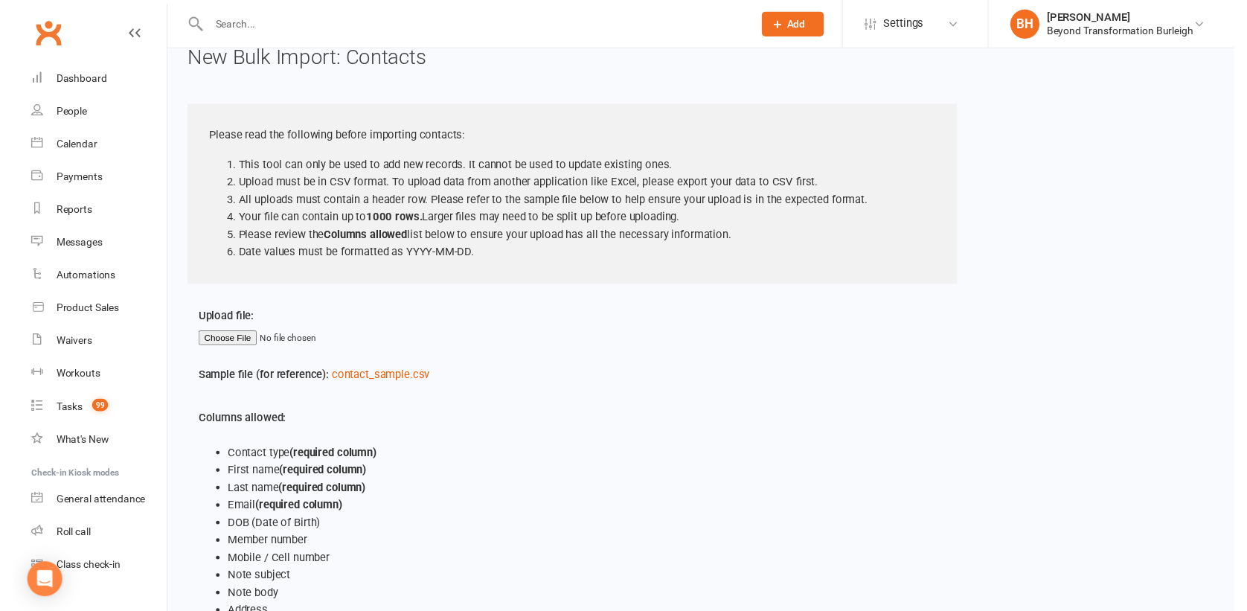
scroll to position [153, 0]
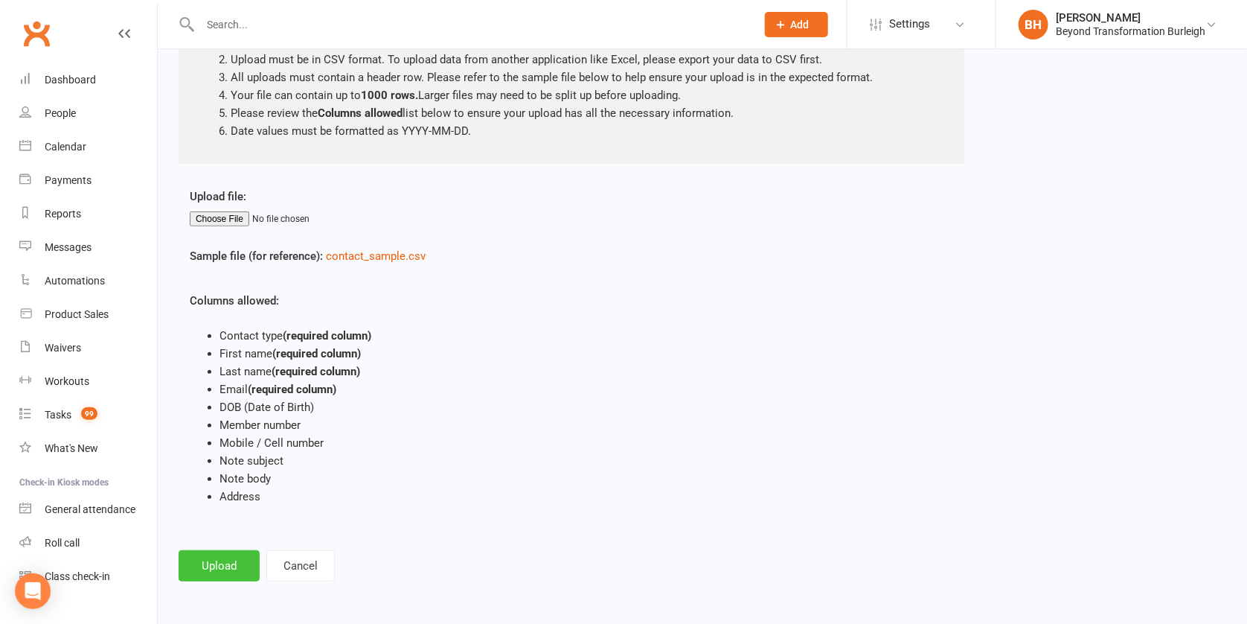
click at [208, 553] on button "Upload" at bounding box center [219, 565] width 81 height 31
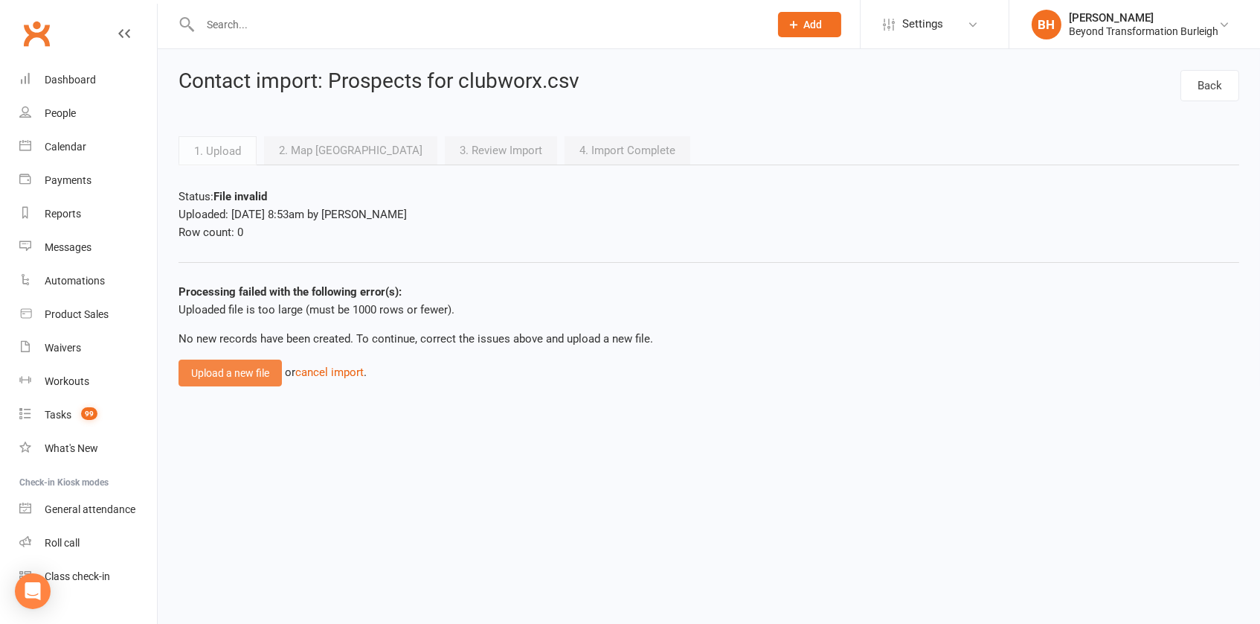
click at [249, 370] on button "Upload a new file" at bounding box center [230, 372] width 103 height 27
click at [254, 376] on button "Upload a new file" at bounding box center [230, 372] width 103 height 27
click at [237, 375] on button "Upload a new file" at bounding box center [230, 372] width 103 height 27
click at [336, 366] on link "cancel import" at bounding box center [329, 371] width 68 height 13
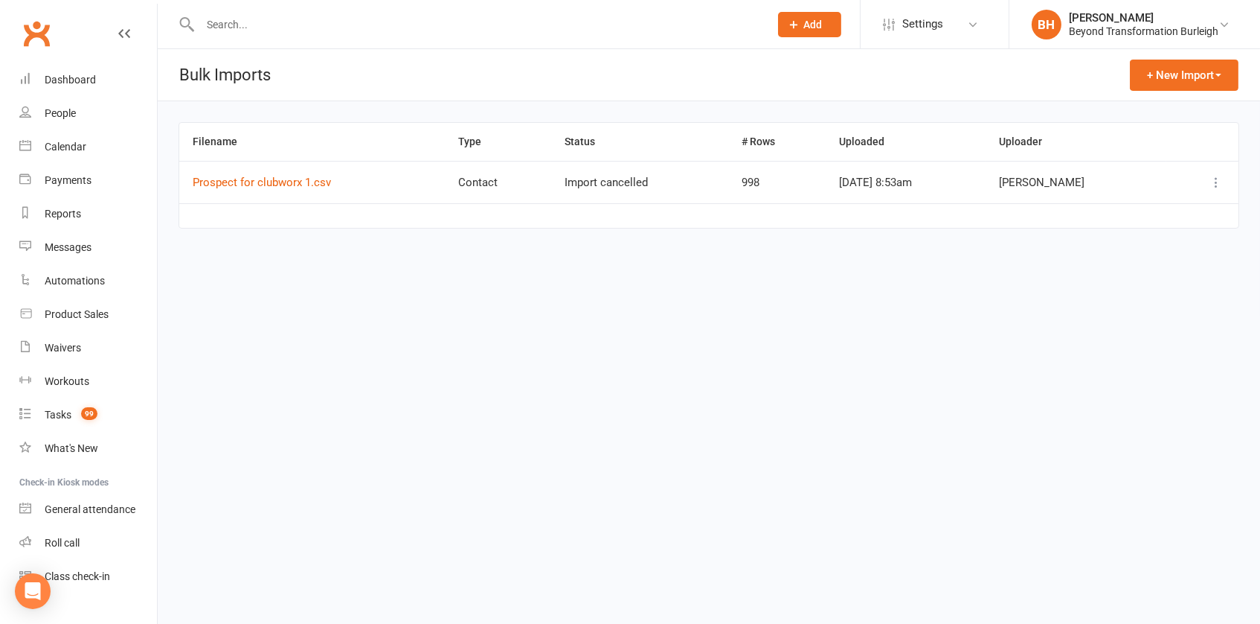
click at [281, 182] on link "Prospect for clubworx 1.csv" at bounding box center [262, 182] width 138 height 13
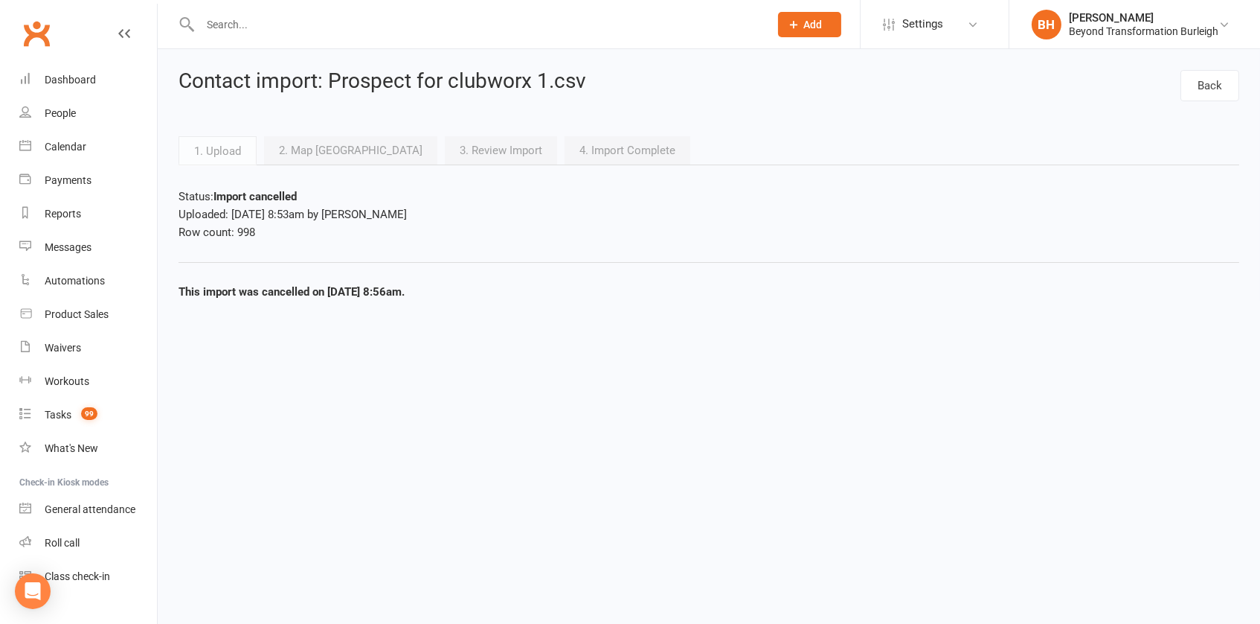
click at [313, 152] on link "2. Map [GEOGRAPHIC_DATA]" at bounding box center [350, 150] width 173 height 28
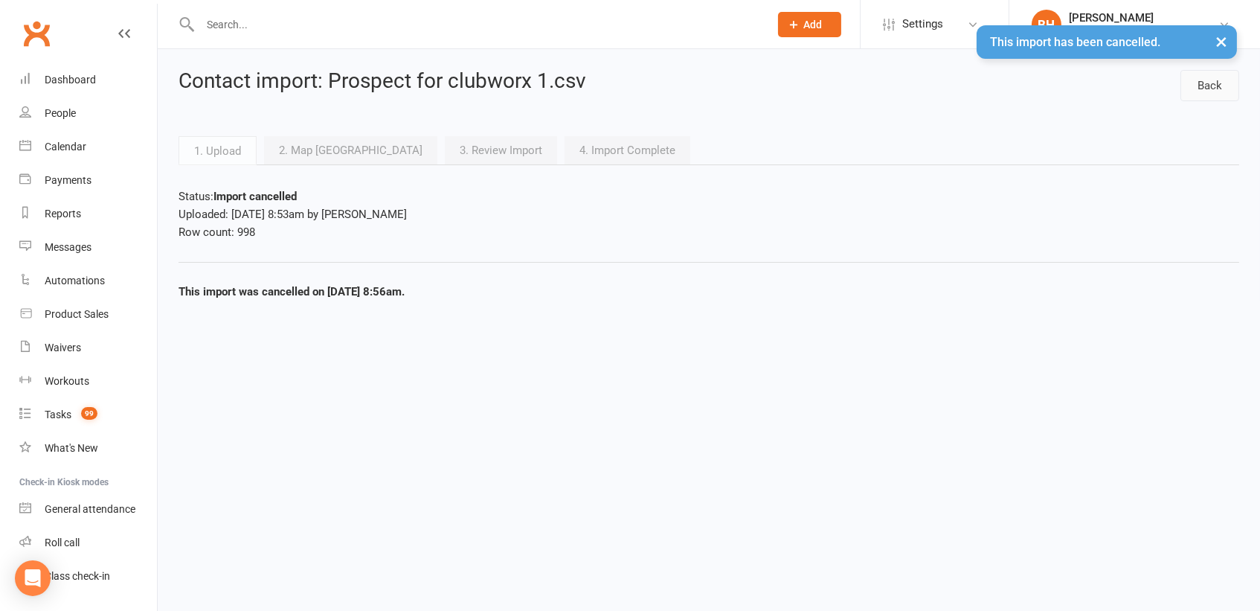
click at [1218, 82] on link "Back" at bounding box center [1210, 85] width 59 height 31
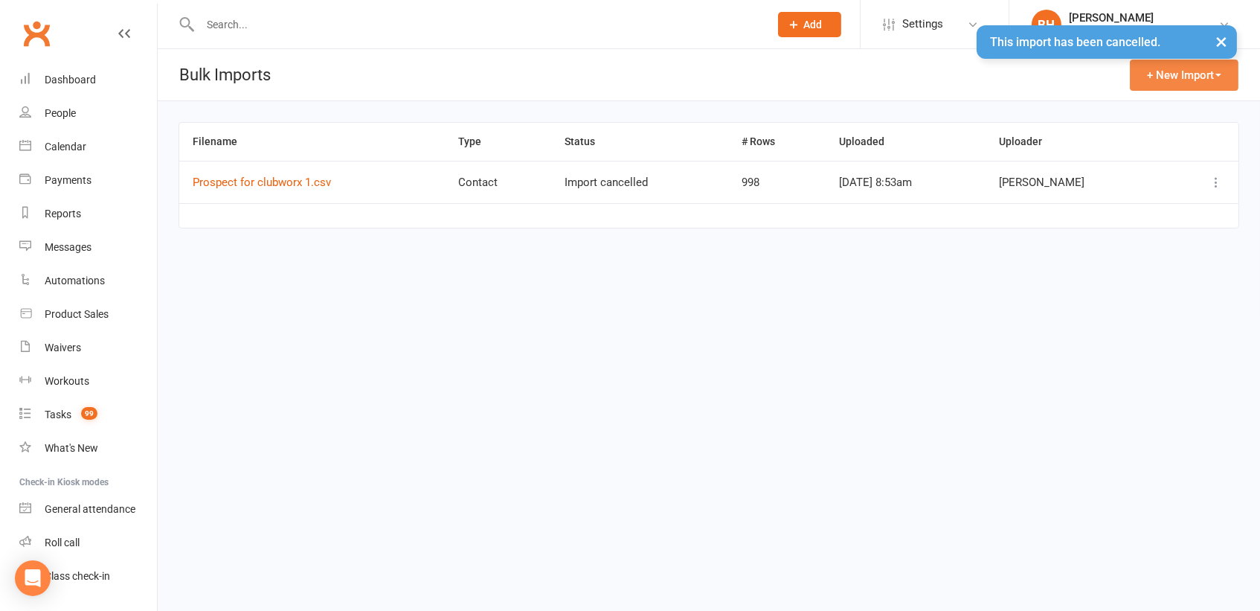
click at [1178, 73] on button "+ New Import" at bounding box center [1184, 75] width 109 height 31
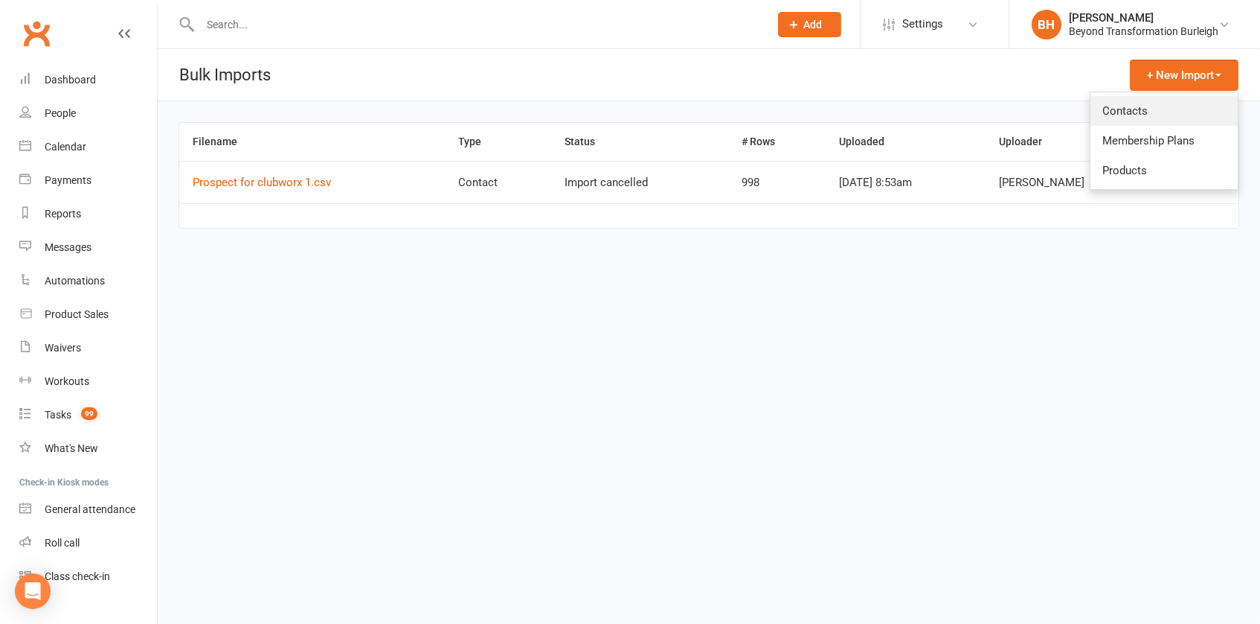
click at [1158, 112] on link "Contacts" at bounding box center [1164, 111] width 147 height 30
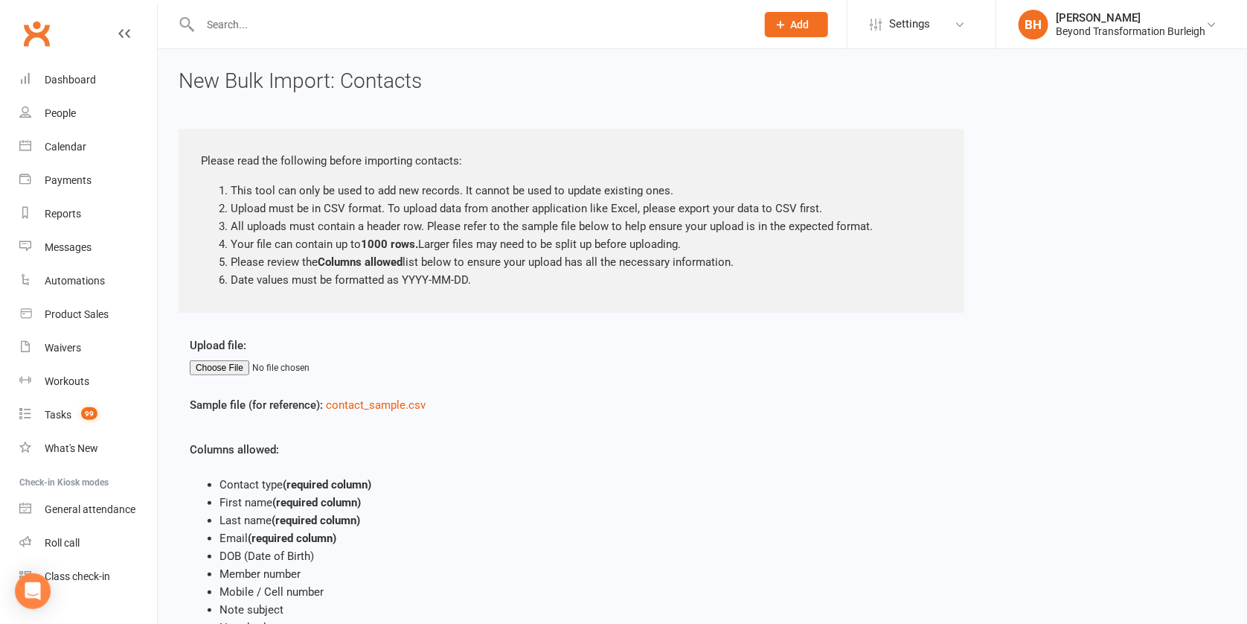
click at [234, 362] on input "file" at bounding box center [278, 367] width 177 height 15
type input "C:\fakepath\Prospect for clubworx 1.csv"
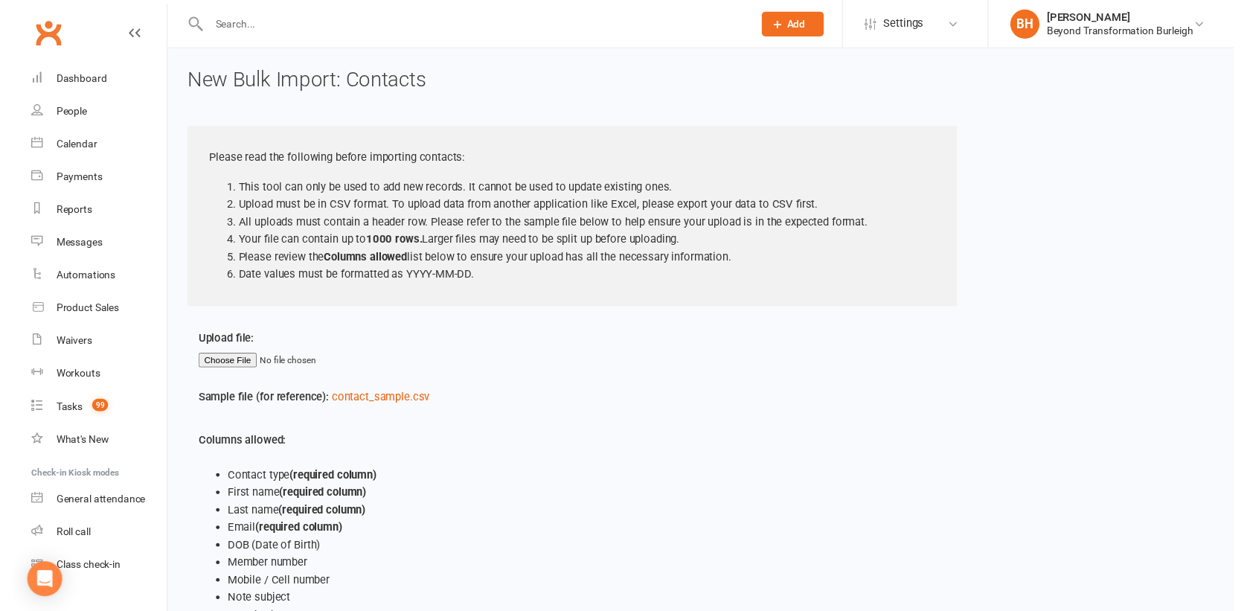
scroll to position [153, 0]
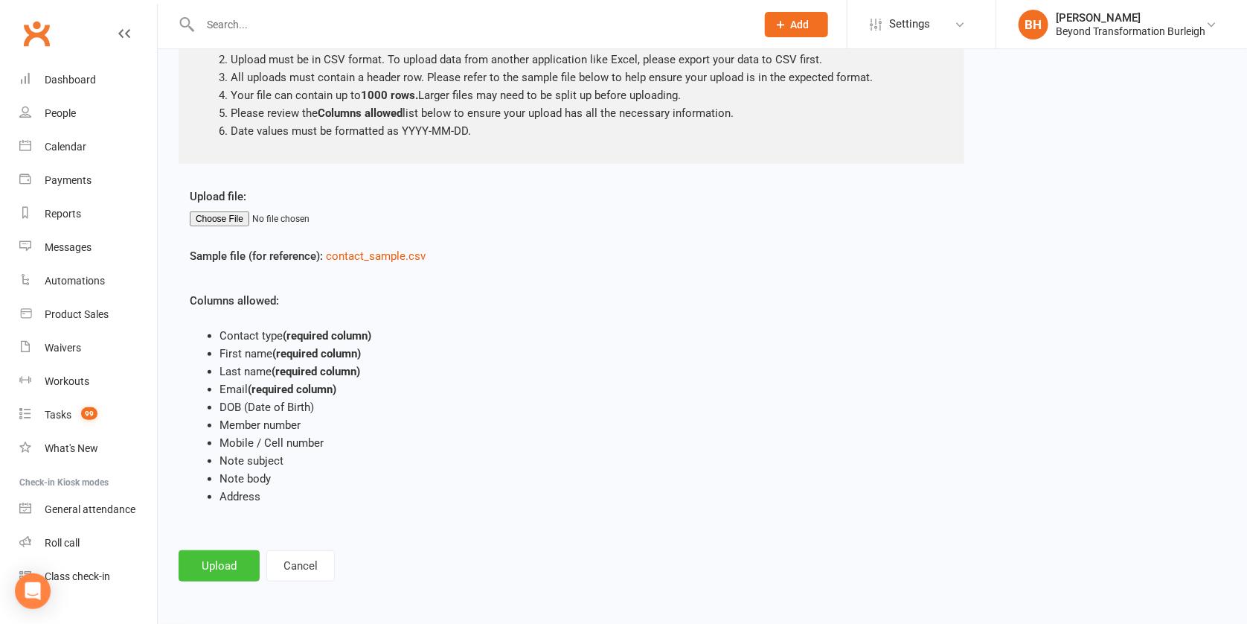
click at [225, 550] on button "Upload" at bounding box center [219, 565] width 81 height 31
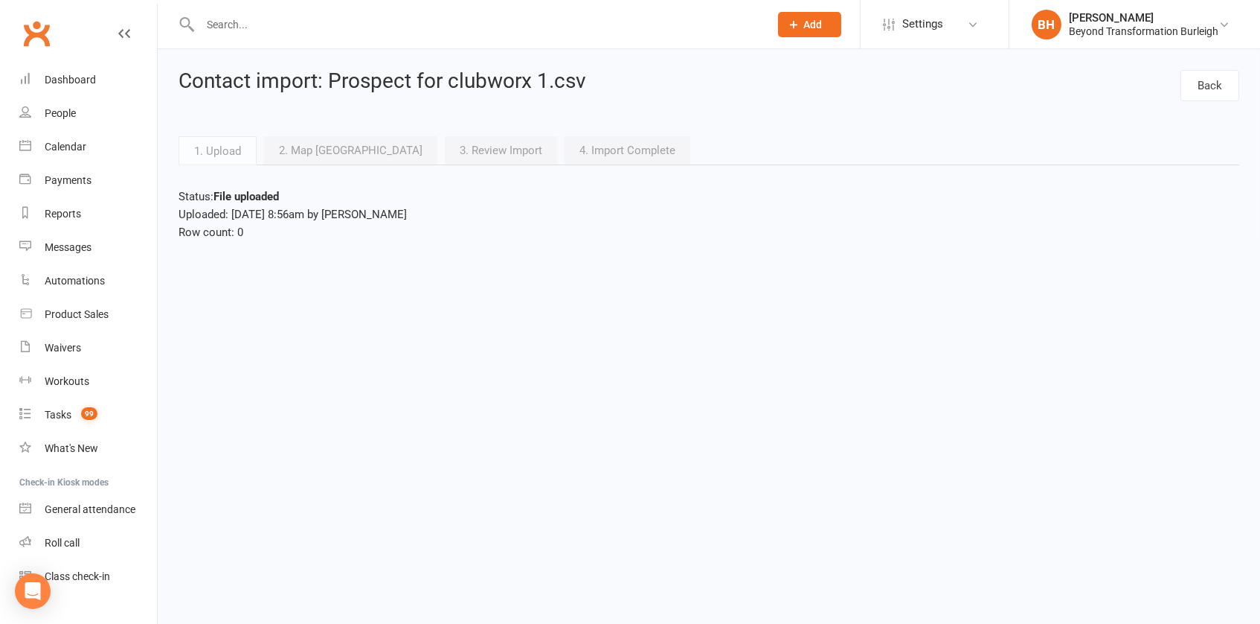
click at [335, 152] on link "2. Map [GEOGRAPHIC_DATA]" at bounding box center [350, 150] width 173 height 28
click at [57, 148] on div "Calendar" at bounding box center [66, 147] width 42 height 12
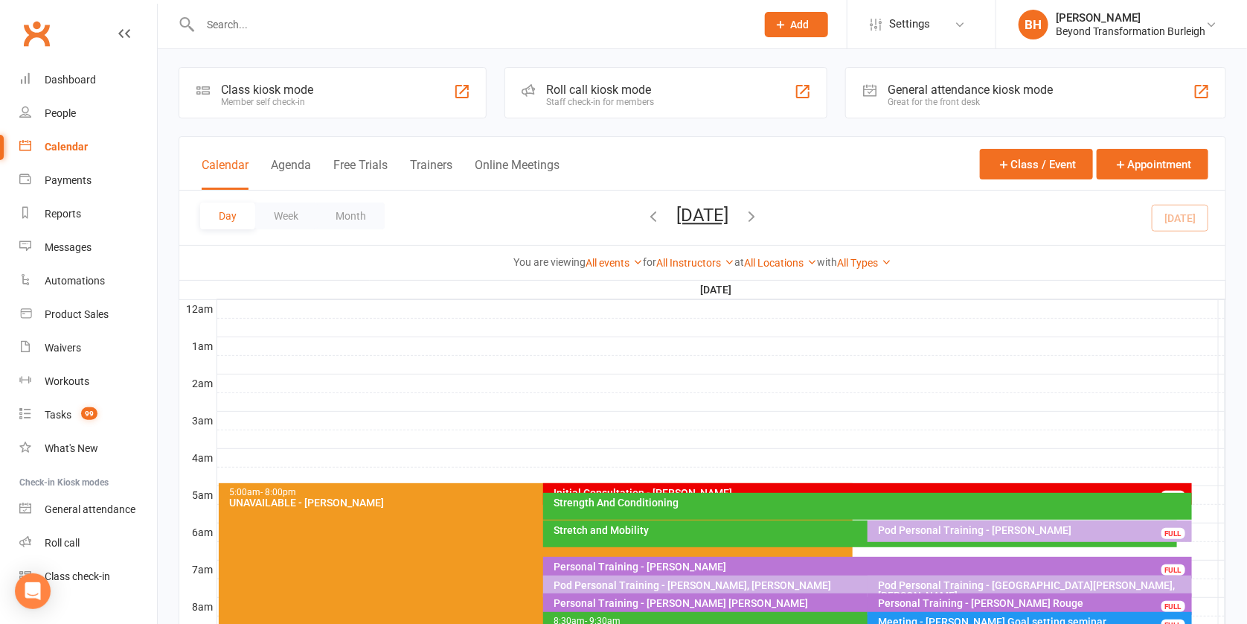
scroll to position [346, 0]
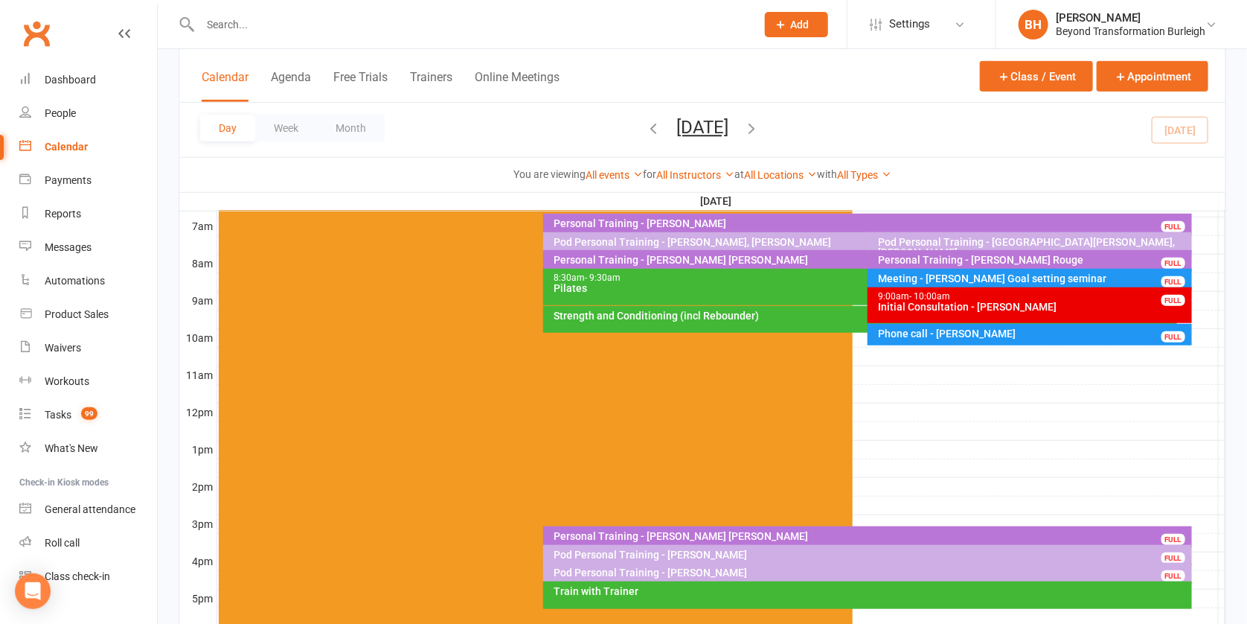
click at [1001, 301] on div "Initial Consultation - [PERSON_NAME]" at bounding box center [1033, 306] width 311 height 10
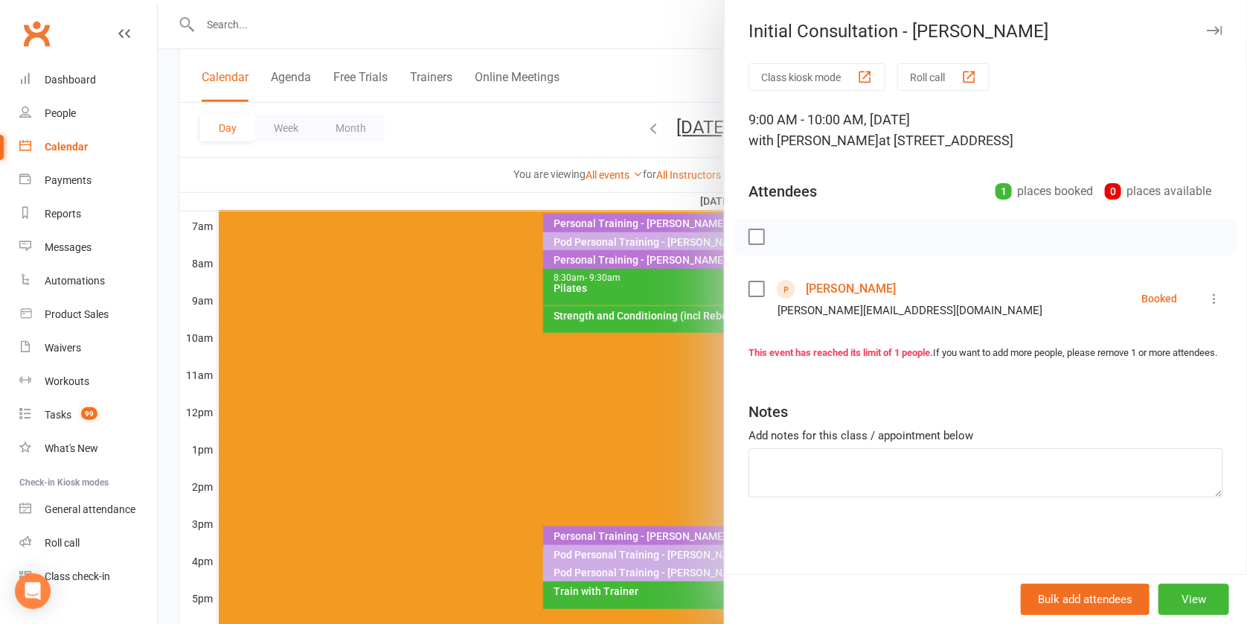
click at [834, 279] on link "[PERSON_NAME]" at bounding box center [851, 289] width 90 height 24
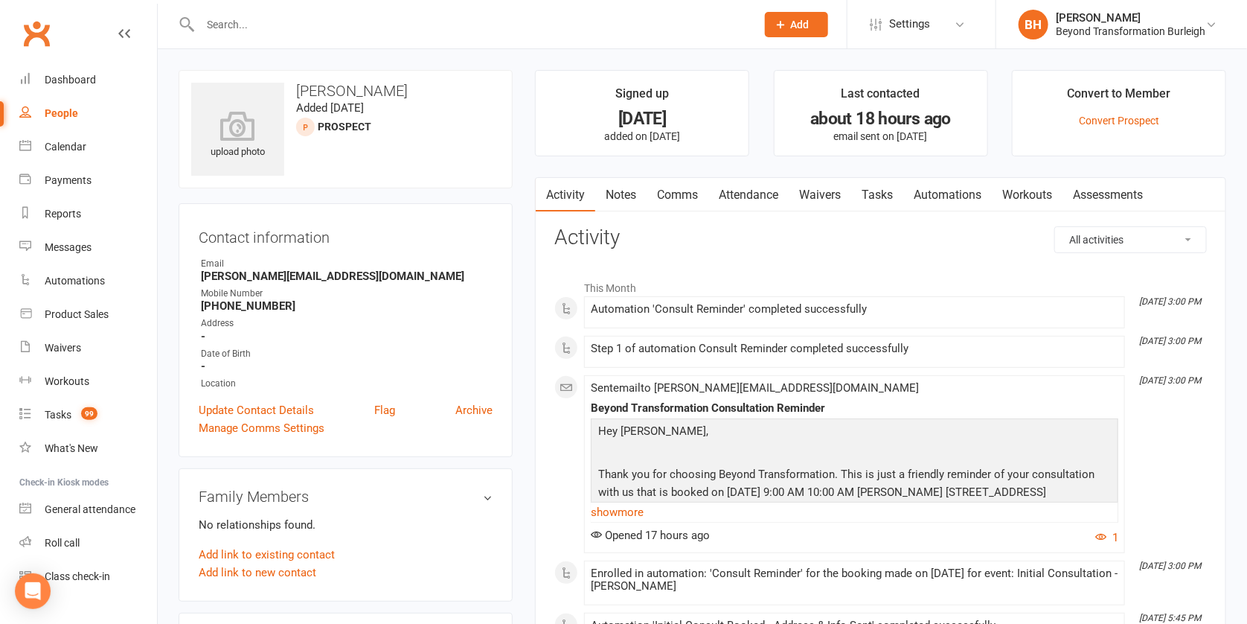
click at [629, 191] on link "Notes" at bounding box center [620, 195] width 51 height 34
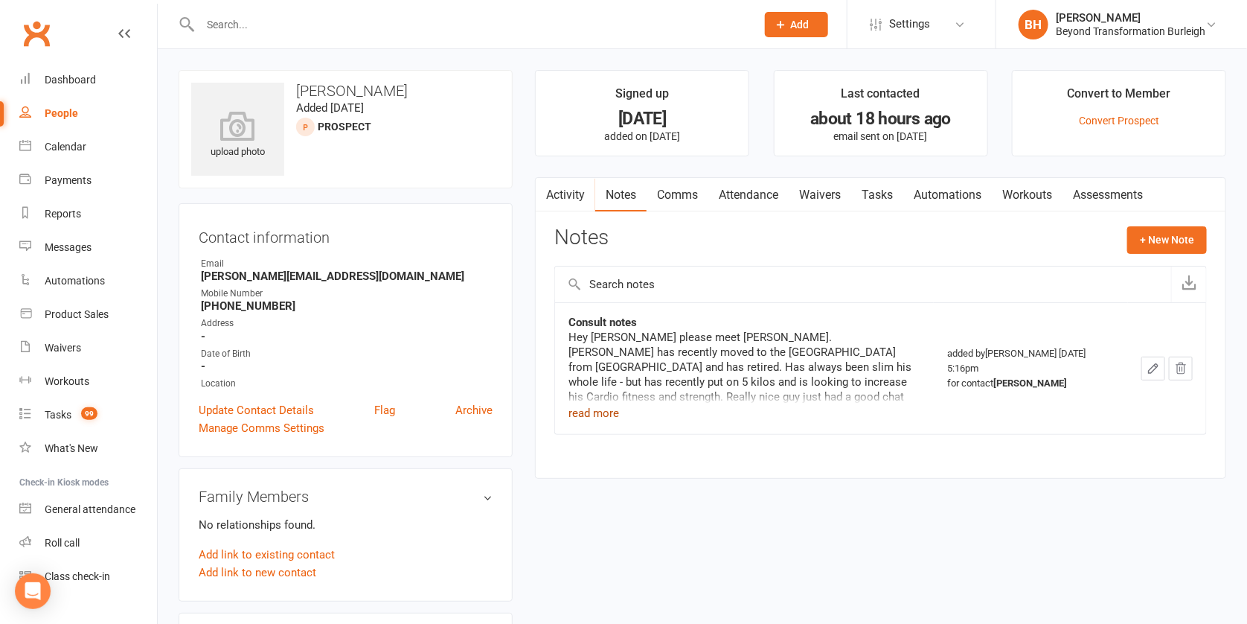
click at [604, 410] on button "read more" at bounding box center [593, 413] width 51 height 18
